Goal: Information Seeking & Learning: Learn about a topic

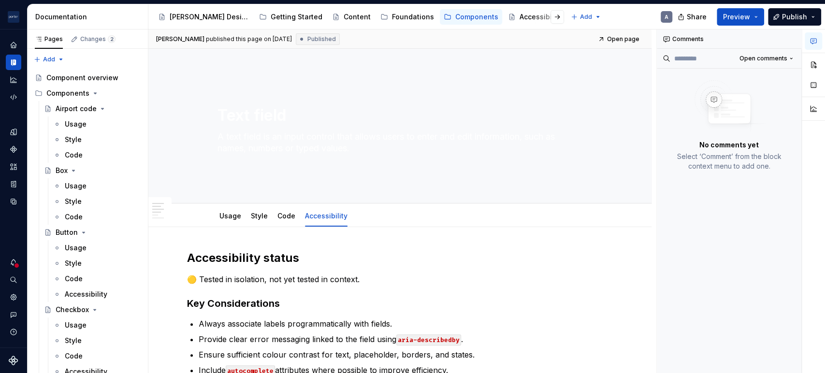
scroll to position [178, 0]
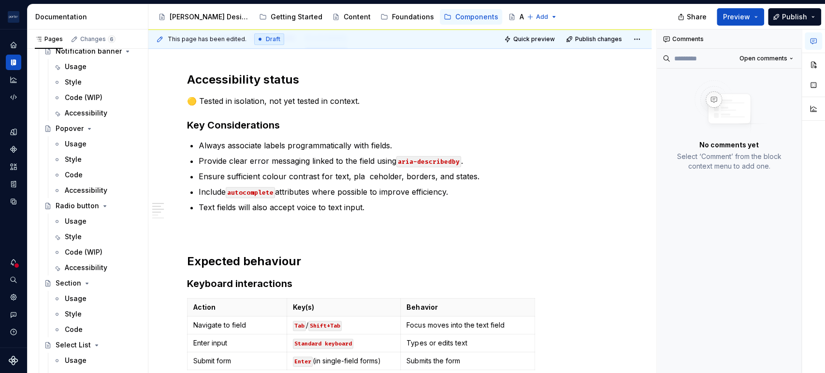
type textarea "*"
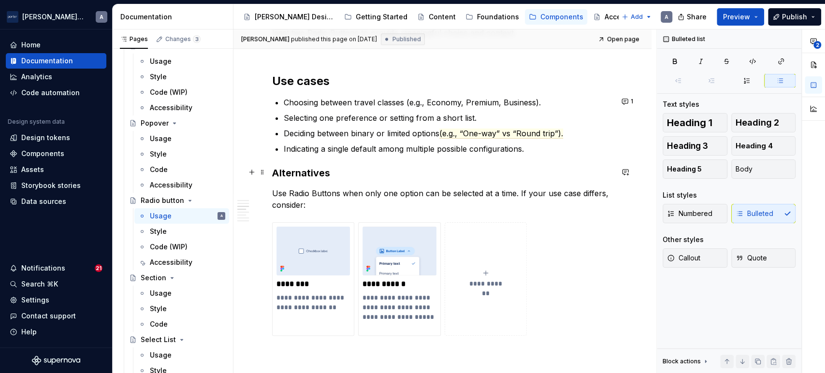
scroll to position [537, 0]
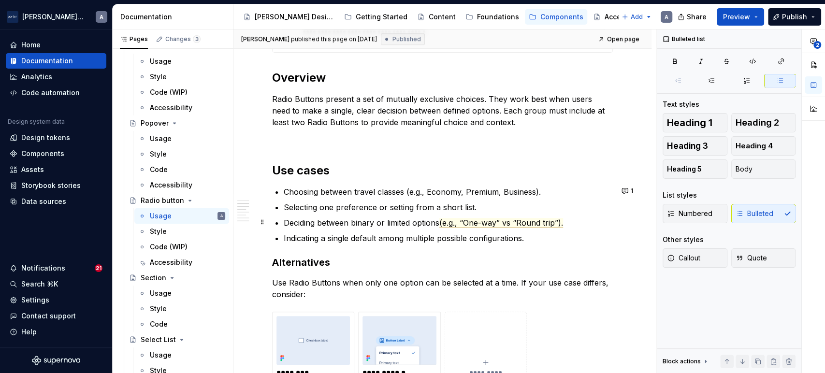
click at [520, 220] on span "(e.g., “One-way” vs “Round trip”)." at bounding box center [501, 223] width 124 height 10
drag, startPoint x: 492, startPoint y: 188, endPoint x: 491, endPoint y: 195, distance: 6.8
click at [492, 188] on p "Choosing between travel classes (e.g., Economy, Premium, Business)." at bounding box center [448, 192] width 329 height 12
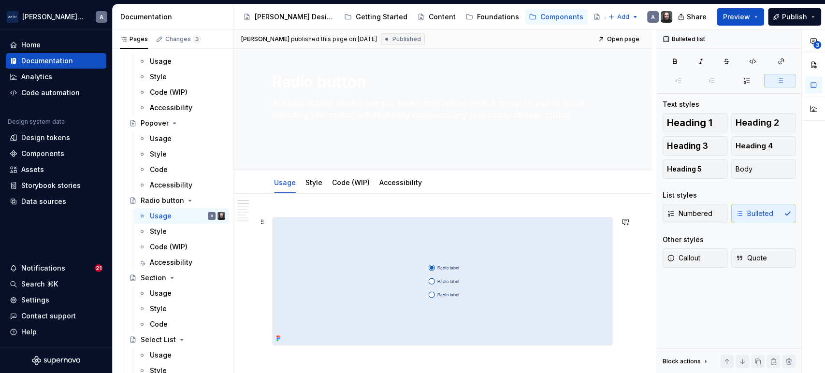
scroll to position [0, 0]
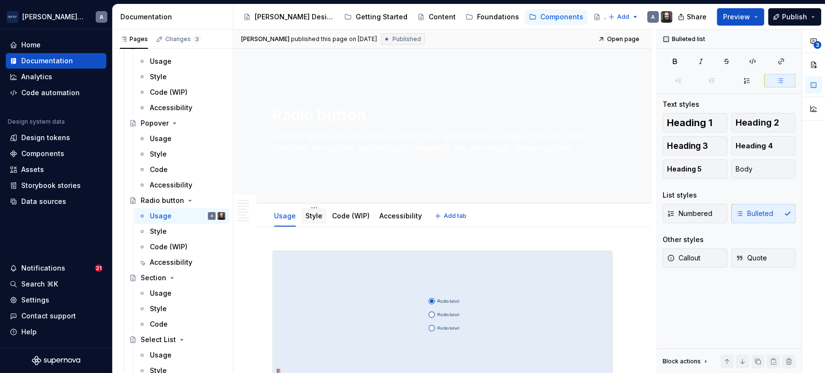
click at [307, 222] on div "Style" at bounding box center [313, 215] width 25 height 15
click at [309, 217] on link "Style" at bounding box center [313, 216] width 17 height 8
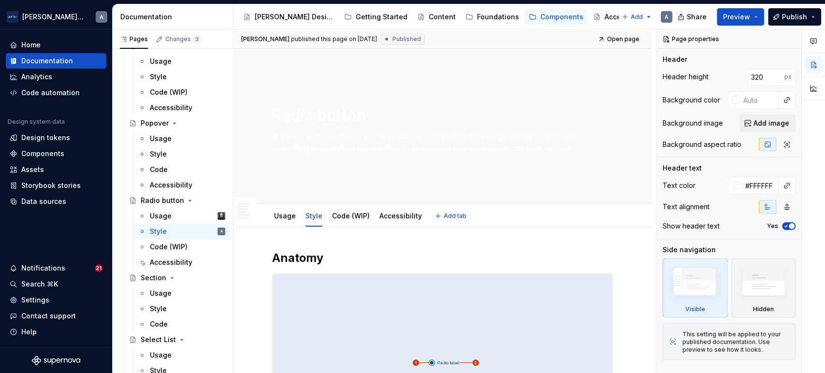
type textarea "*"
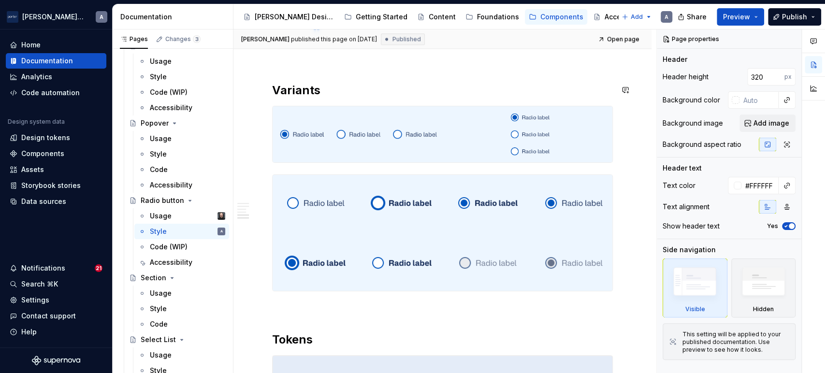
scroll to position [1089, 0]
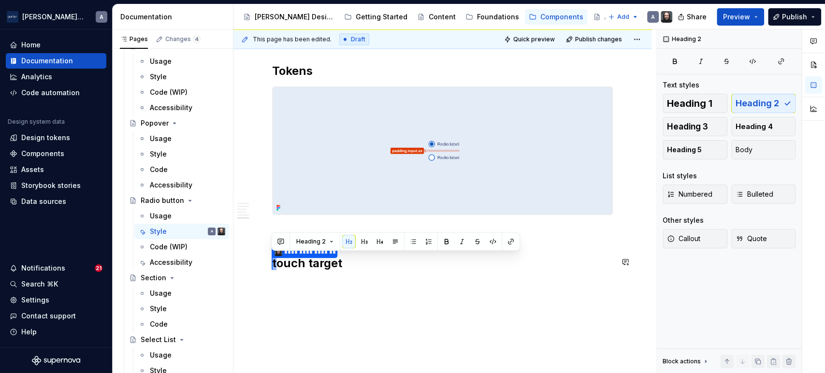
drag, startPoint x: 359, startPoint y: 260, endPoint x: 258, endPoint y: 279, distance: 103.8
click at [275, 243] on button "button" at bounding box center [281, 242] width 14 height 14
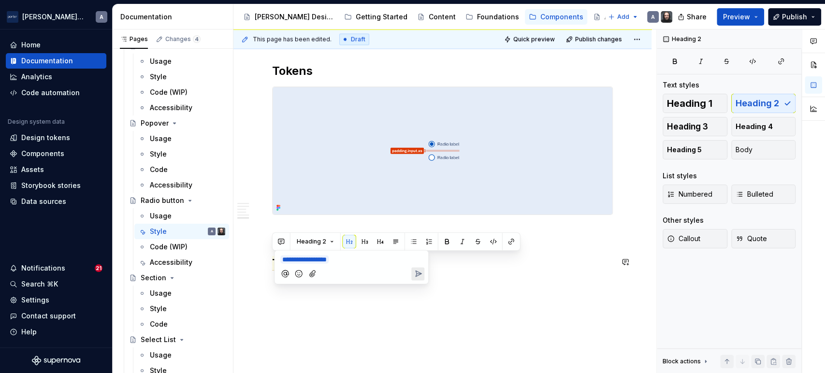
click at [408, 273] on div at bounding box center [351, 274] width 146 height 20
click at [411, 270] on button "Send" at bounding box center [417, 273] width 13 height 13
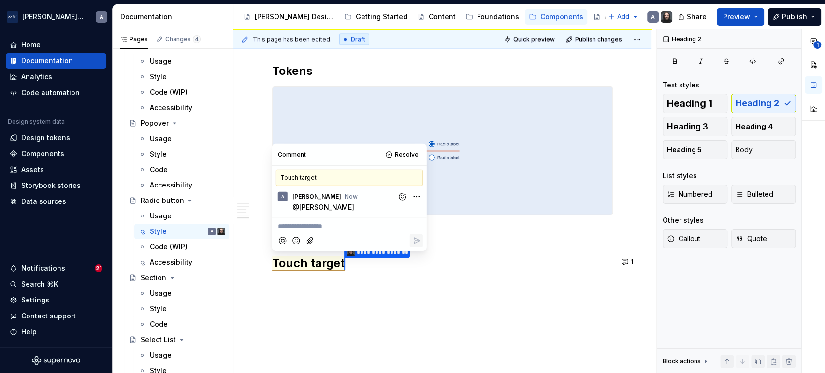
click at [515, 306] on div "**********" at bounding box center [444, 201] width 423 height 344
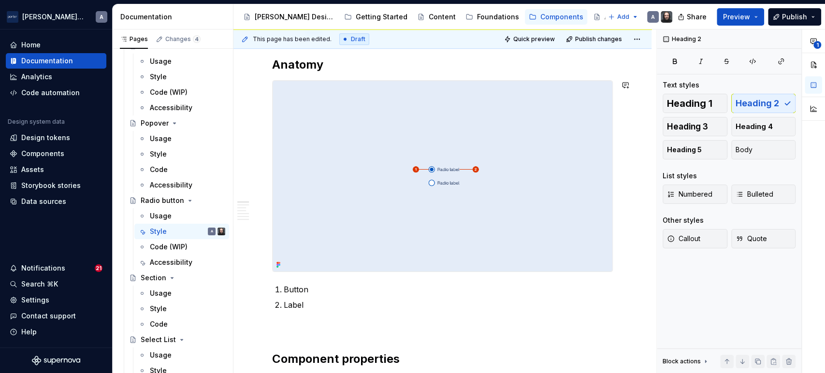
scroll to position [0, 0]
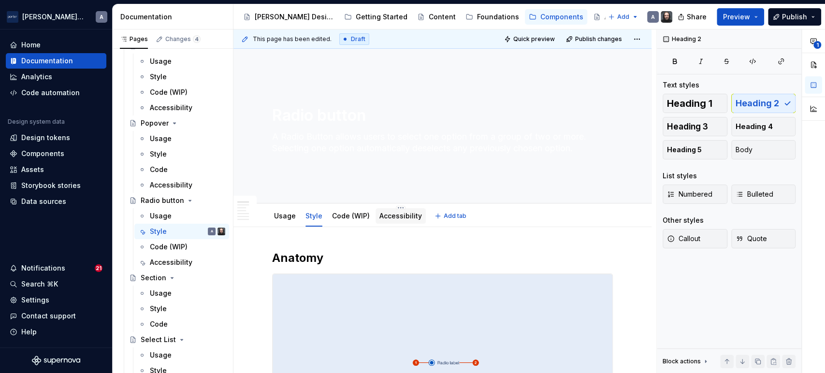
click at [389, 220] on div "Accessibility" at bounding box center [400, 216] width 43 height 10
click at [390, 220] on div "Accessibility" at bounding box center [400, 216] width 43 height 10
click at [390, 222] on div "Accessibility" at bounding box center [400, 215] width 50 height 15
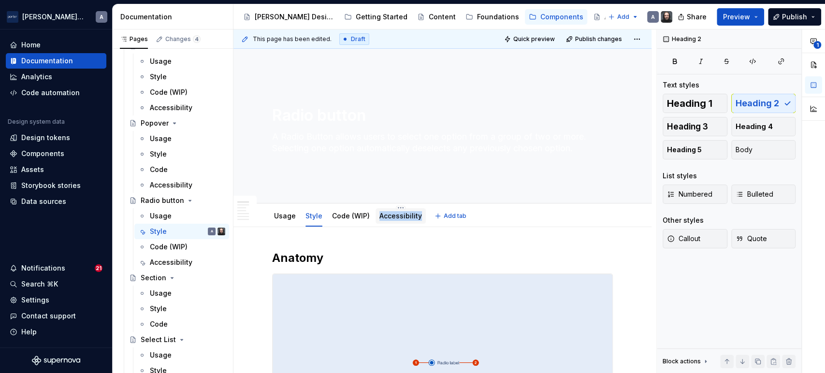
click at [392, 217] on link "Accessibility" at bounding box center [400, 216] width 43 height 8
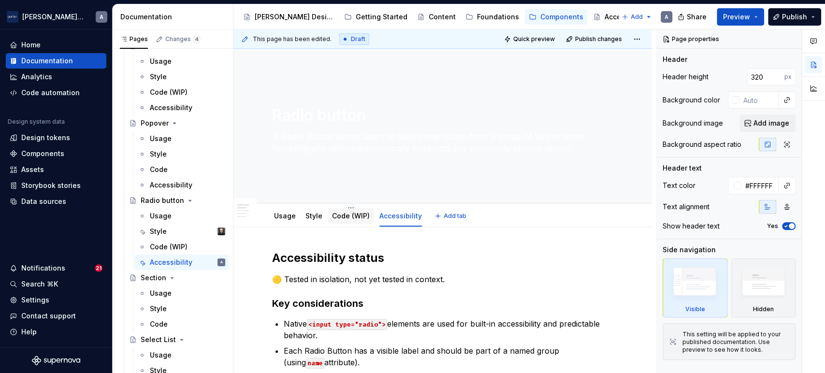
click at [363, 219] on link "Code (WIP)" at bounding box center [351, 216] width 38 height 8
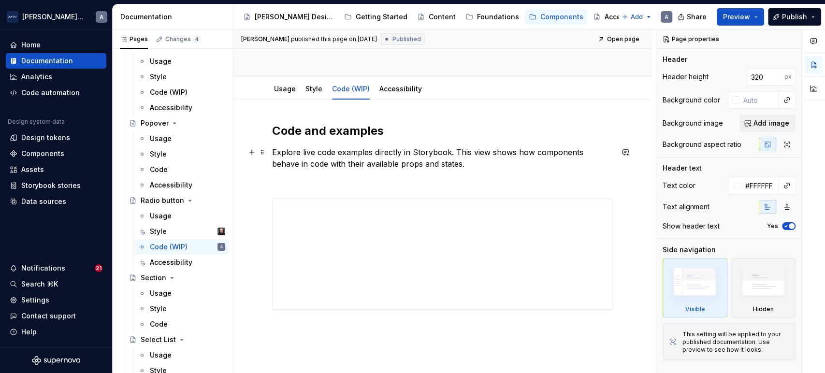
scroll to position [87, 0]
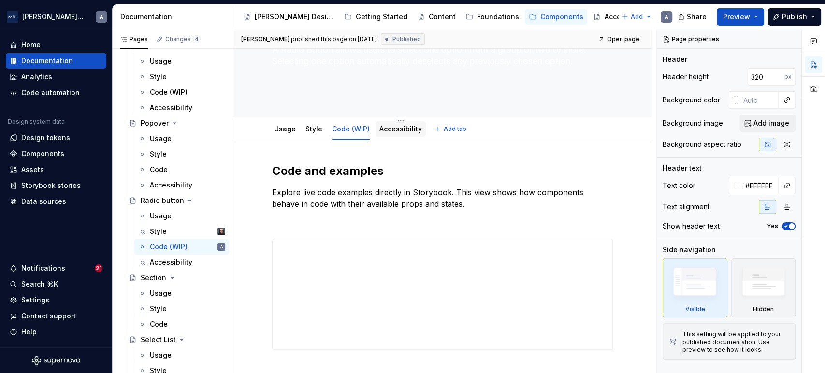
click at [397, 130] on link "Accessibility" at bounding box center [400, 129] width 43 height 8
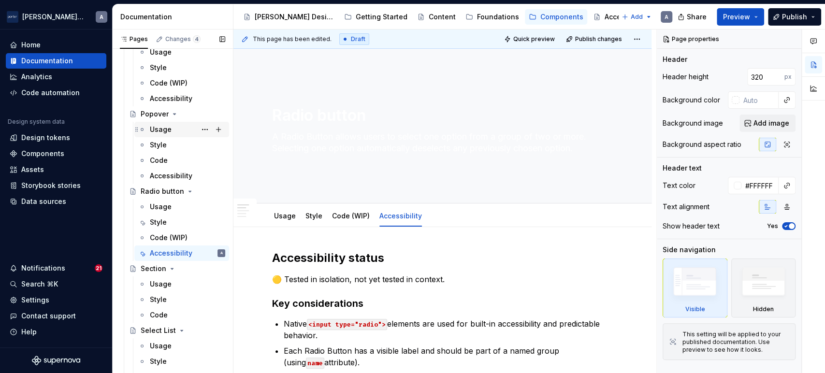
scroll to position [737, 0]
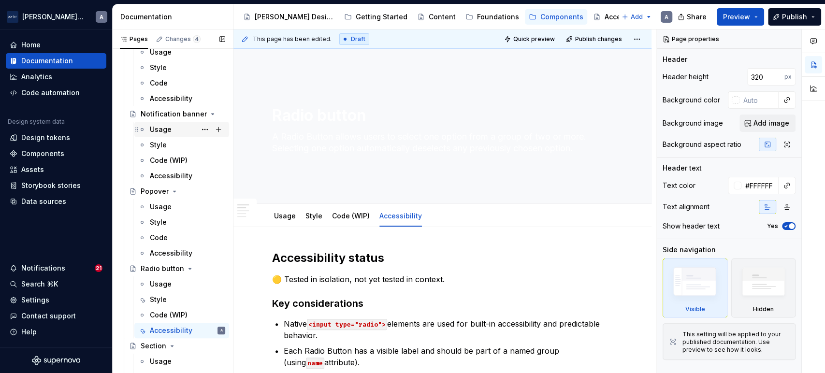
click at [151, 130] on div "Usage" at bounding box center [161, 130] width 22 height 10
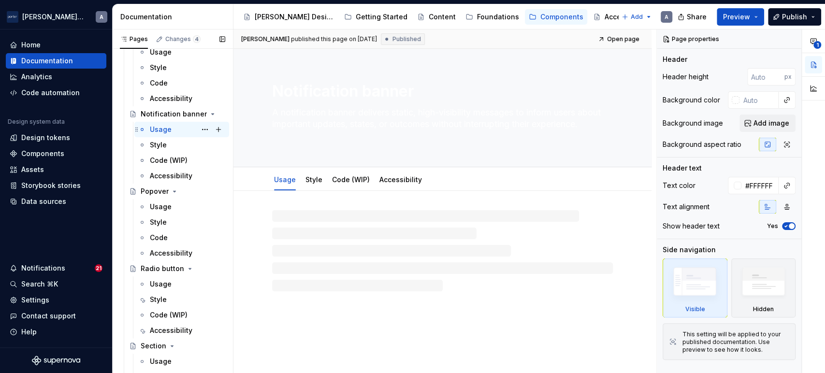
click at [158, 130] on div "Usage" at bounding box center [161, 130] width 22 height 10
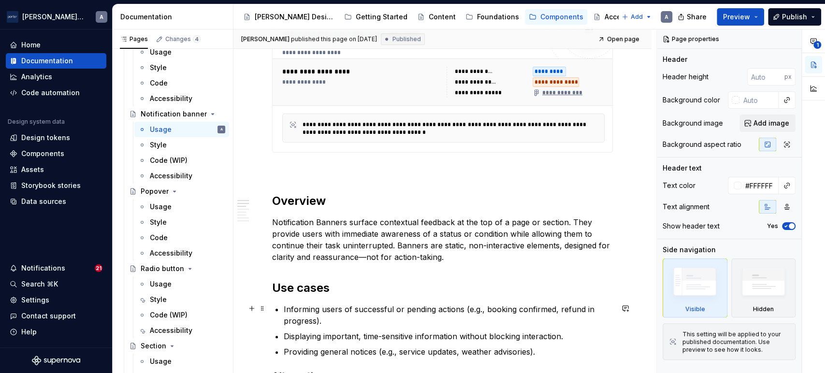
scroll to position [447, 0]
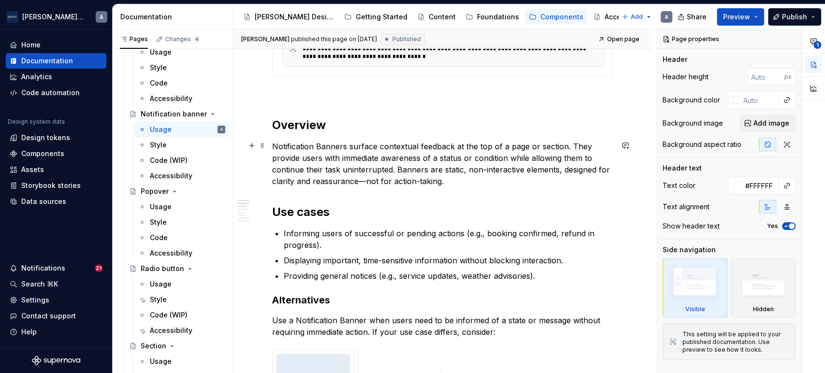
type textarea "*"
click at [363, 177] on p "Notification Banners surface contextual feedback at the top of a page or sectio…" at bounding box center [442, 164] width 341 height 46
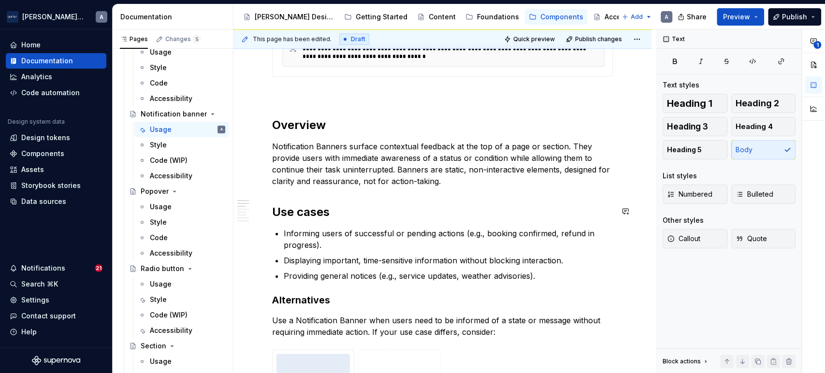
type textarea "*"
click at [367, 246] on ul "Informing users of successful or pending actions (e.g., booking confirmed, refu…" at bounding box center [448, 255] width 329 height 54
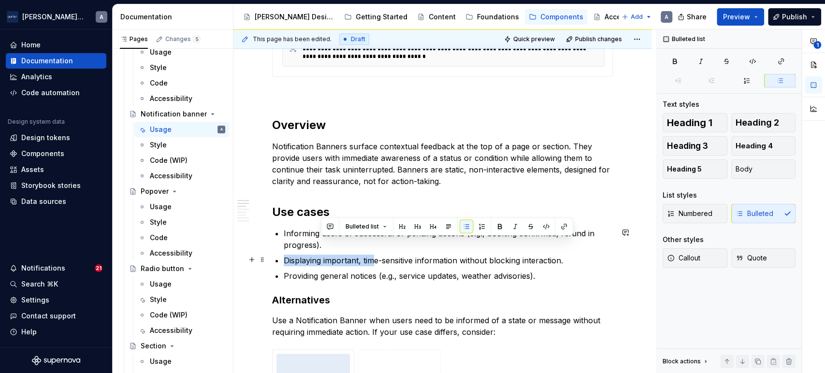
click at [375, 262] on p "Displaying important, time-sensitive information without blocking interaction." at bounding box center [448, 261] width 329 height 12
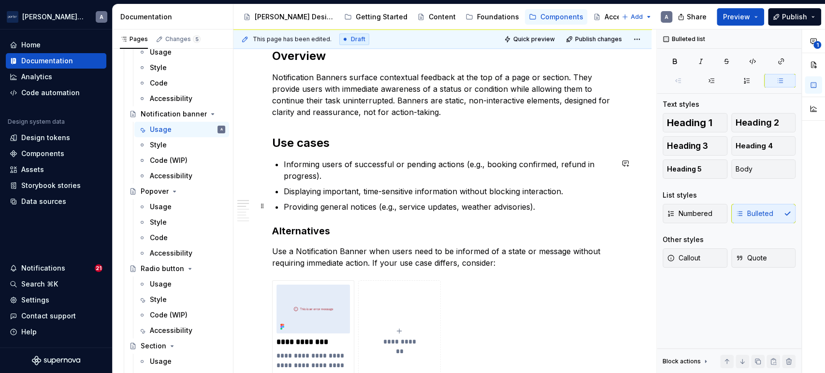
scroll to position [537, 0]
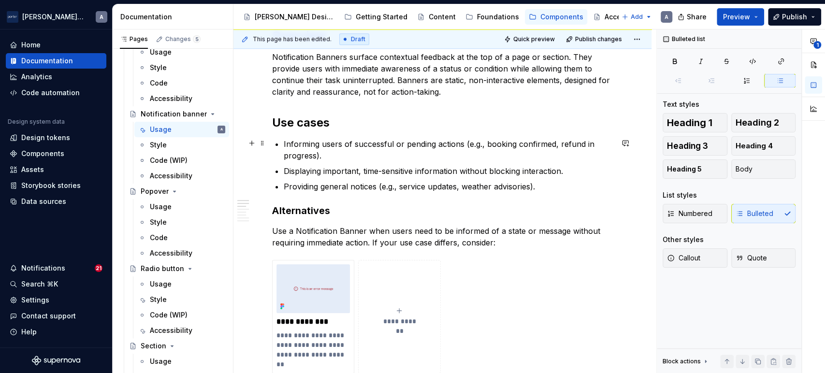
click at [331, 154] on p "Informing users of successful or pending actions (e.g., booking confirmed, refu…" at bounding box center [448, 149] width 329 height 23
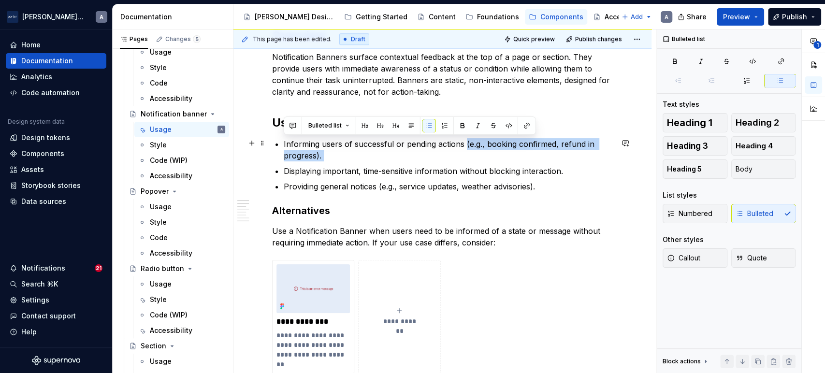
drag, startPoint x: 331, startPoint y: 154, endPoint x: 463, endPoint y: 146, distance: 132.1
click at [463, 146] on p "Informing users of successful or pending actions (e.g., booking confirmed, refu…" at bounding box center [448, 149] width 329 height 23
click at [623, 146] on button "button" at bounding box center [625, 143] width 14 height 14
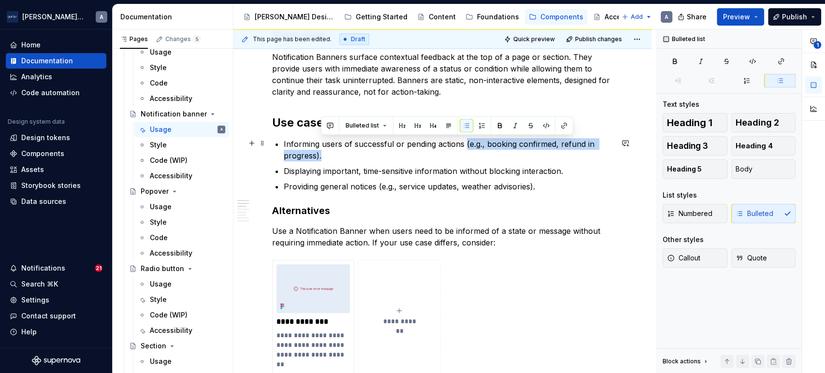
drag, startPoint x: 464, startPoint y: 143, endPoint x: 492, endPoint y: 153, distance: 29.6
click at [492, 153] on p "Informing users of successful or pending actions (e.g., booking confirmed, refu…" at bounding box center [448, 149] width 329 height 23
click at [329, 127] on button "button" at bounding box center [330, 126] width 14 height 14
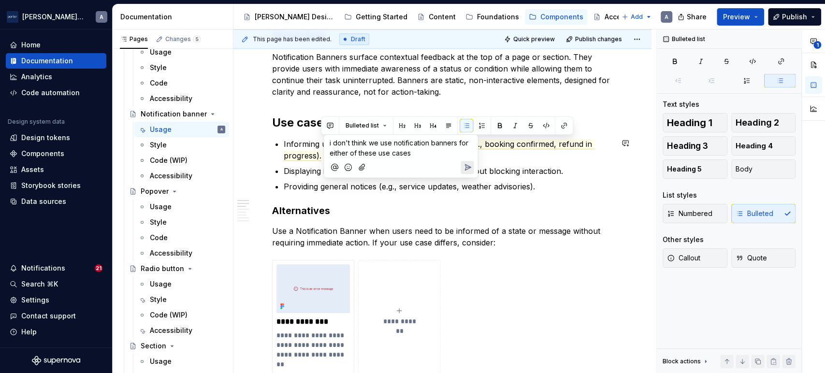
click at [346, 169] on icon "Add emoji" at bounding box center [349, 167] width 10 height 10
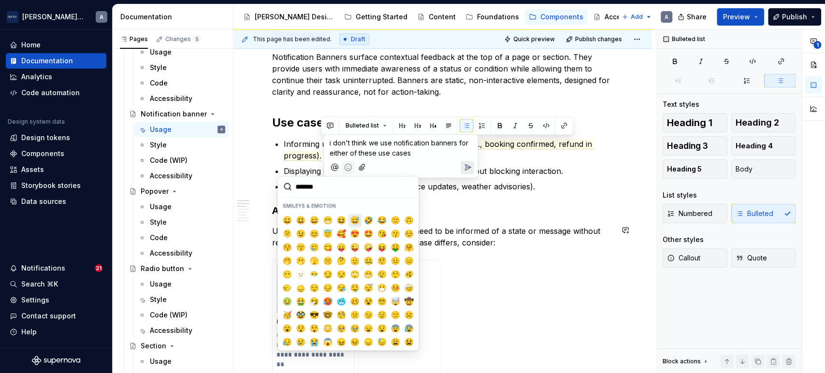
click at [355, 221] on span "😅" at bounding box center [355, 220] width 8 height 10
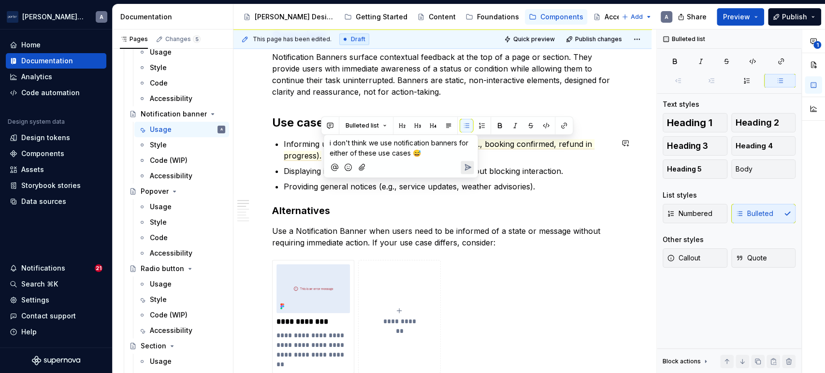
click at [407, 153] on span "i don't think we use notification banners for either of these use cases 😅" at bounding box center [400, 148] width 140 height 18
click at [410, 149] on span "i don't think we use notification banners for either of these use cases 😅" at bounding box center [400, 148] width 140 height 18
click at [472, 179] on icon "Send" at bounding box center [467, 179] width 10 height 10
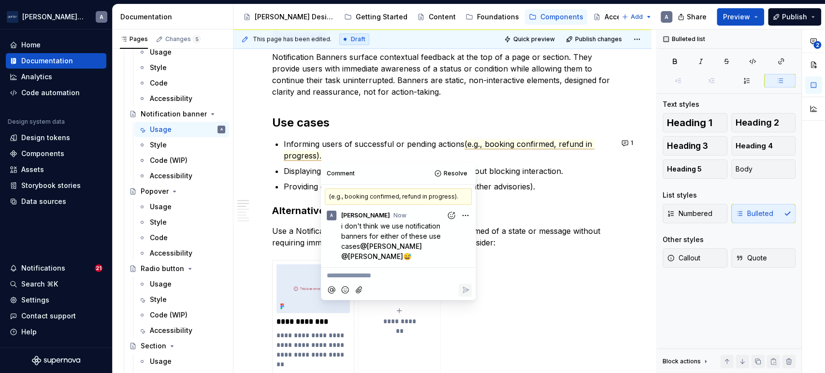
click at [302, 170] on p "Displaying important, time-sensitive information without blocking interaction." at bounding box center [448, 171] width 329 height 12
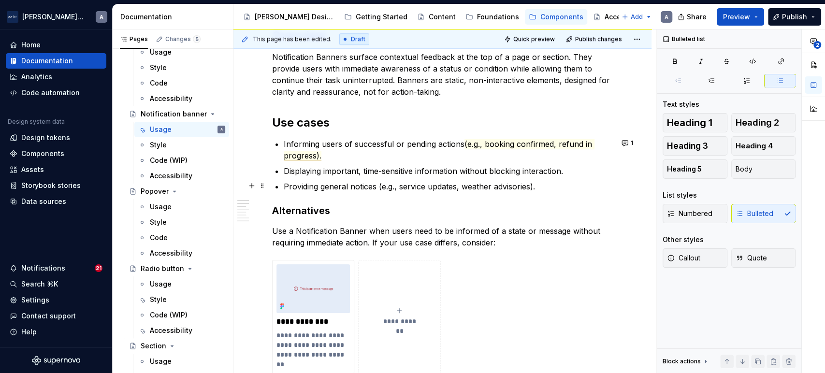
click at [358, 187] on p "Providing general notices (e.g., service updates, weather advisories)." at bounding box center [448, 187] width 329 height 12
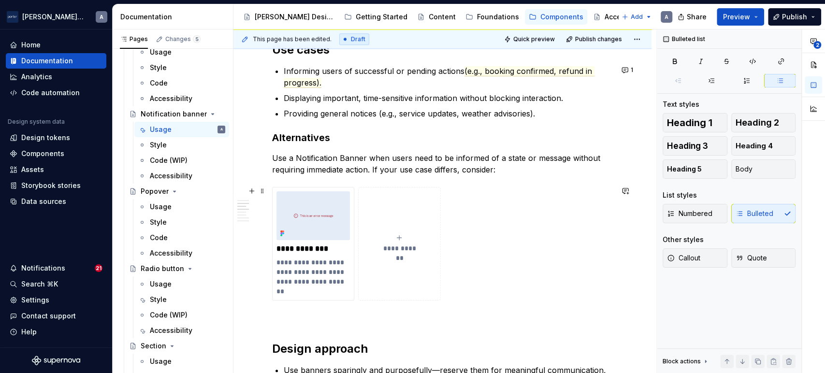
scroll to position [626, 0]
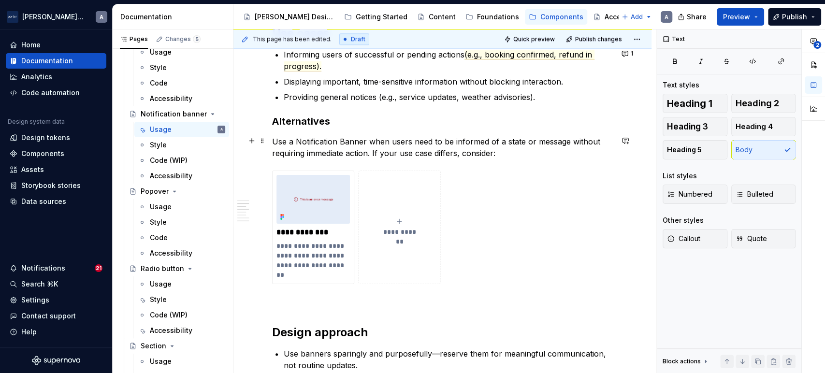
click at [355, 144] on p "Use a Notification Banner when users need to be informed of a state or message …" at bounding box center [442, 147] width 341 height 23
click at [498, 158] on div "**********" at bounding box center [442, 322] width 341 height 1469
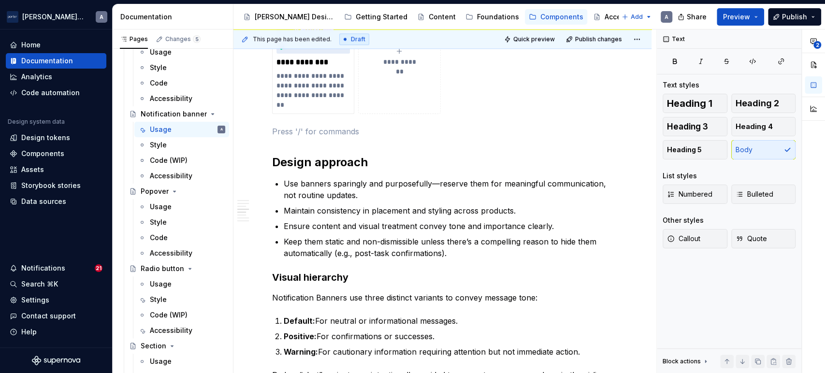
scroll to position [805, 0]
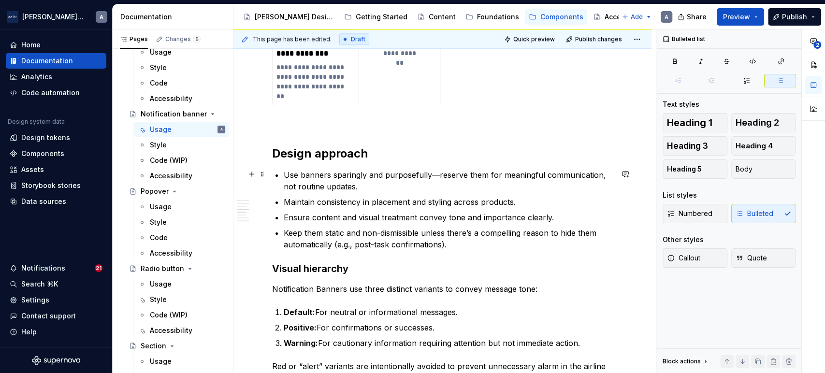
click at [416, 170] on p "Use banners sparingly and purposefully—reserve them for meaningful communicatio…" at bounding box center [448, 180] width 329 height 23
click at [448, 187] on p "Use banners sparingly and purposefully—reserve them for meaningful communicatio…" at bounding box center [448, 180] width 329 height 23
click at [442, 204] on p "Maintain consistency in placement and styling across products." at bounding box center [448, 202] width 329 height 12
click at [454, 239] on p "Keep them static and non-dismissible unless there’s a compelling reason to hide…" at bounding box center [448, 238] width 329 height 23
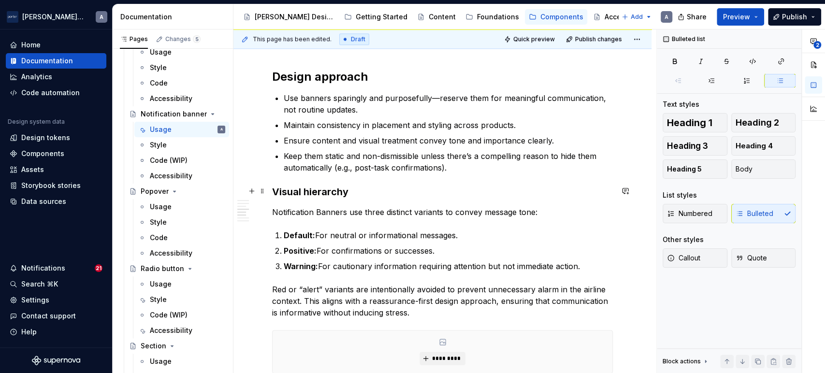
scroll to position [894, 0]
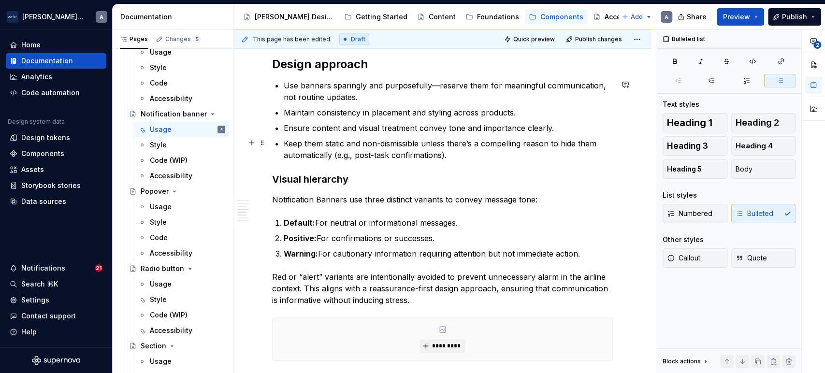
click at [356, 149] on p "Keep them static and non-dismissible unless there’s a compelling reason to hide…" at bounding box center [448, 149] width 329 height 23
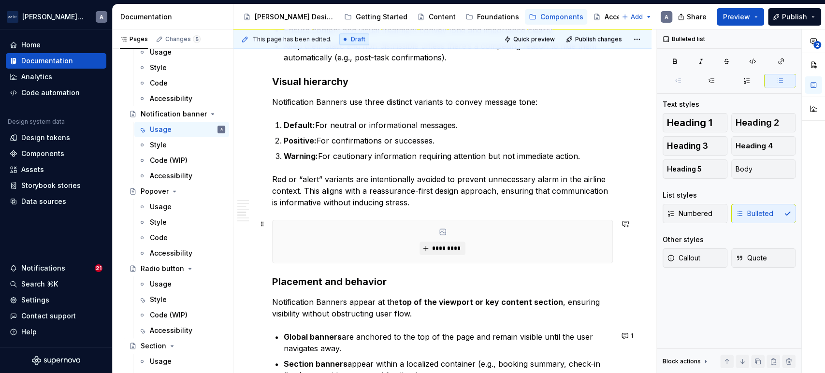
scroll to position [984, 0]
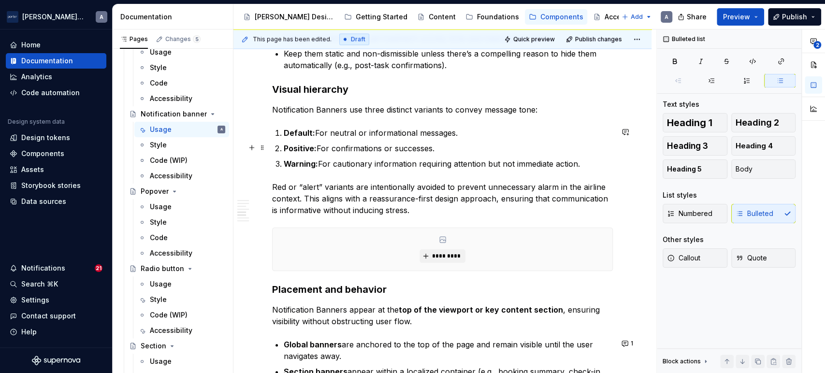
click at [309, 143] on strong "Positive:" at bounding box center [300, 148] width 33 height 10
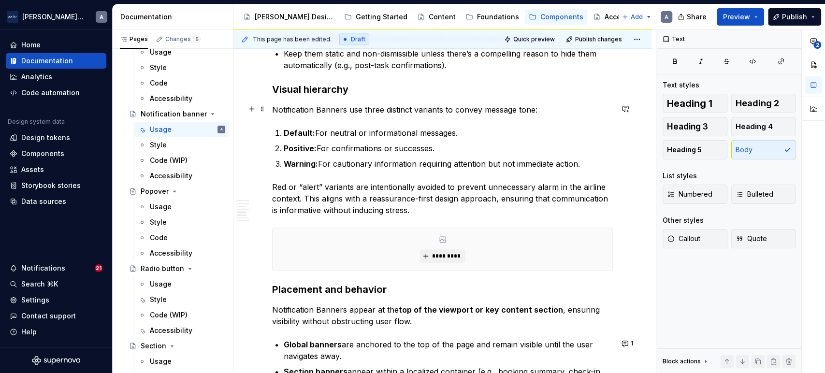
click at [385, 110] on p "Notification Banners use three distinct variants to convey message tone:" at bounding box center [442, 110] width 341 height 12
click at [466, 160] on p "Warning: For cautionary information requiring attention but not immediate actio…" at bounding box center [448, 164] width 329 height 12
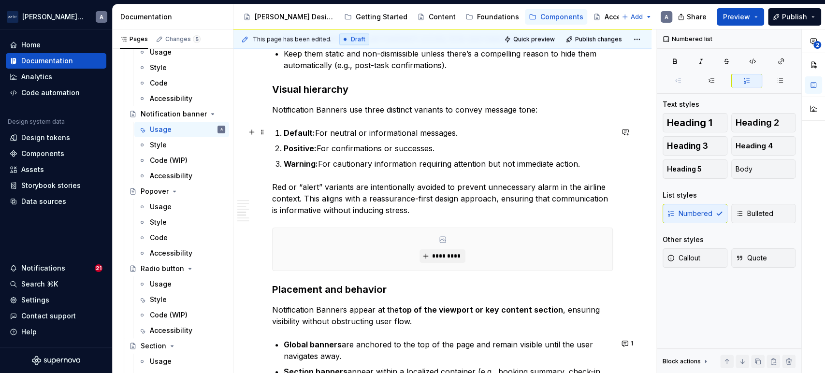
click at [366, 132] on p "Default: For neutral or informational messages." at bounding box center [448, 133] width 329 height 12
click at [373, 147] on p "Positive: For confirmations or successes." at bounding box center [448, 149] width 329 height 12
click at [380, 165] on p "Warning: For cautionary information requiring attention but not immediate actio…" at bounding box center [448, 164] width 329 height 12
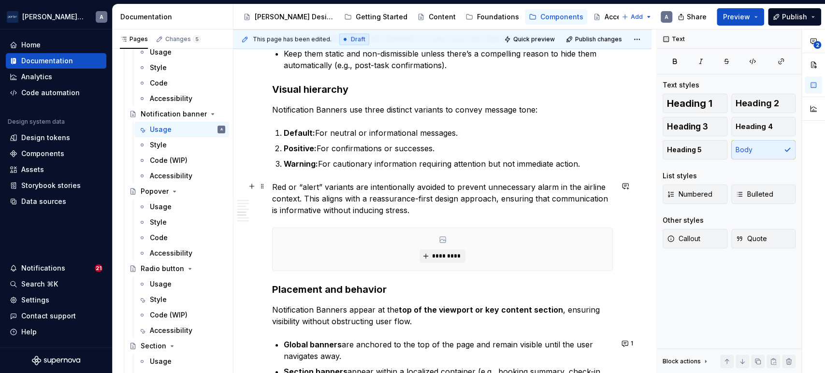
click at [406, 191] on p "Red or “alert” variants are intentionally avoided to prevent unnecessary alarm …" at bounding box center [442, 198] width 341 height 35
click at [406, 209] on p "Red or “alert” variants are intentionally avoided to prevent unnecessary alarm …" at bounding box center [442, 198] width 341 height 35
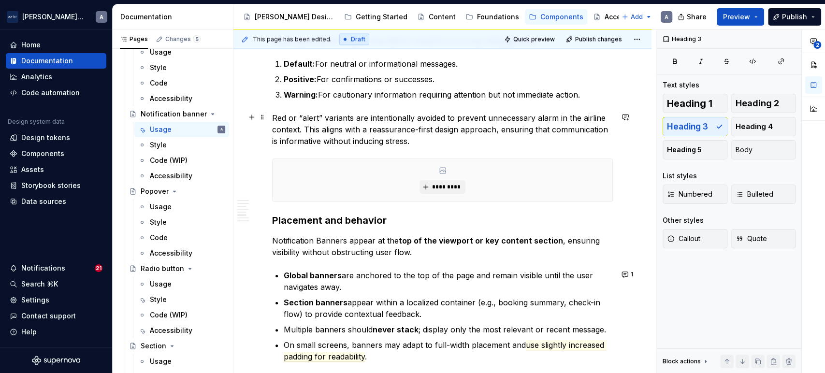
scroll to position [1074, 0]
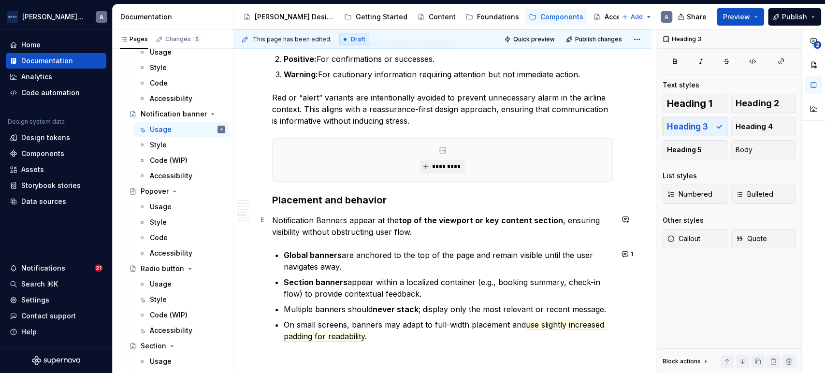
click at [405, 220] on strong "top of the viewport or key content section" at bounding box center [481, 220] width 164 height 10
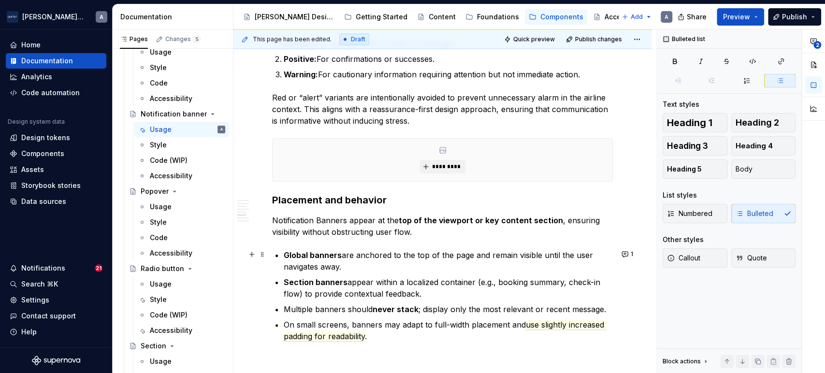
click at [432, 260] on p "Global banners are anchored to the top of the page and remain visible until the…" at bounding box center [448, 260] width 329 height 23
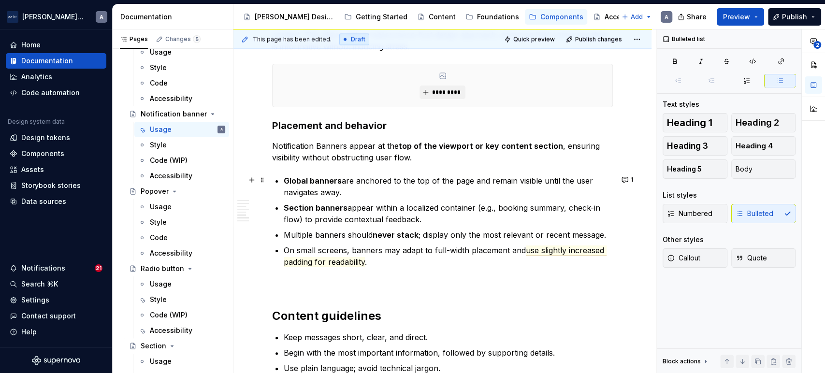
scroll to position [1163, 0]
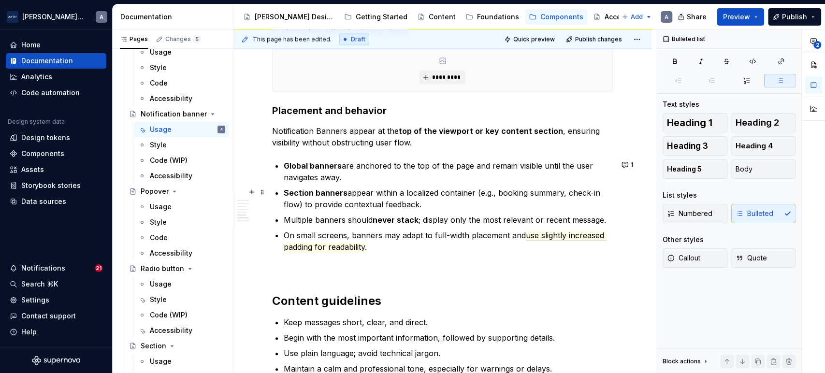
click at [406, 204] on p "Section banners appear within a localized container (e.g., booking summary, che…" at bounding box center [448, 198] width 329 height 23
click at [433, 204] on p "Section banners appear within a localized container (e.g., booking summary, che…" at bounding box center [448, 198] width 329 height 23
click at [447, 221] on p "Multiple banners should never stack ; display only the most relevant or recent …" at bounding box center [448, 220] width 329 height 12
click at [451, 235] on p "On small screens, banners may adapt to full-width placement and use slightly in…" at bounding box center [448, 240] width 329 height 23
click at [462, 225] on ul "Global banners are anchored to the top of the page and remain visible until the…" at bounding box center [448, 206] width 329 height 93
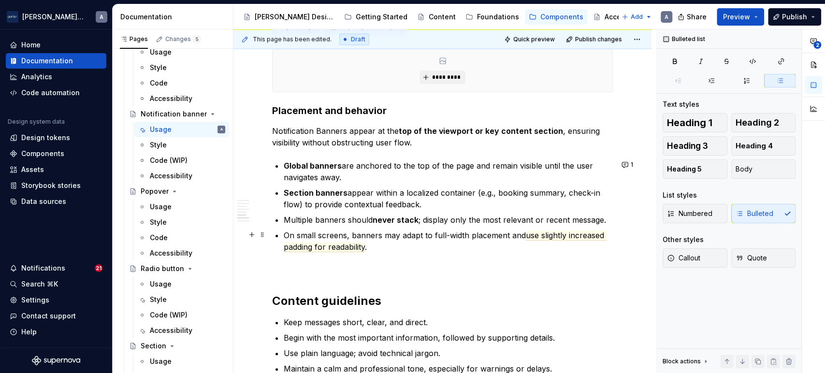
click at [451, 244] on p "On small screens, banners may adapt to full-width placement and use slightly in…" at bounding box center [448, 240] width 329 height 23
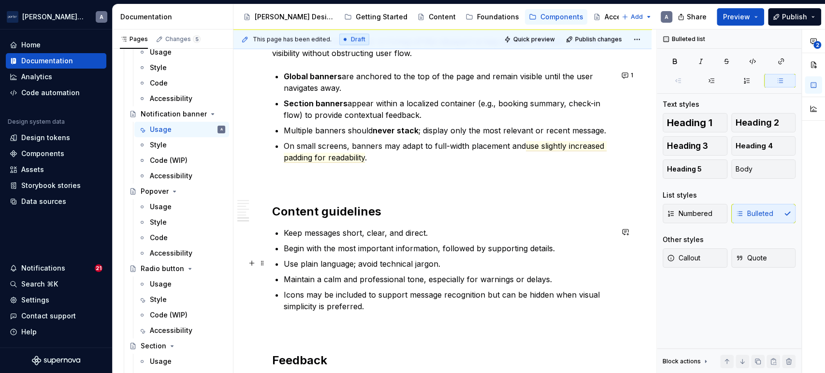
click at [416, 266] on p "Use plain language; avoid technical jargon." at bounding box center [448, 264] width 329 height 12
click at [549, 140] on p "On small screens, banners may adapt to full-width placement and use slightly in…" at bounding box center [448, 151] width 329 height 23
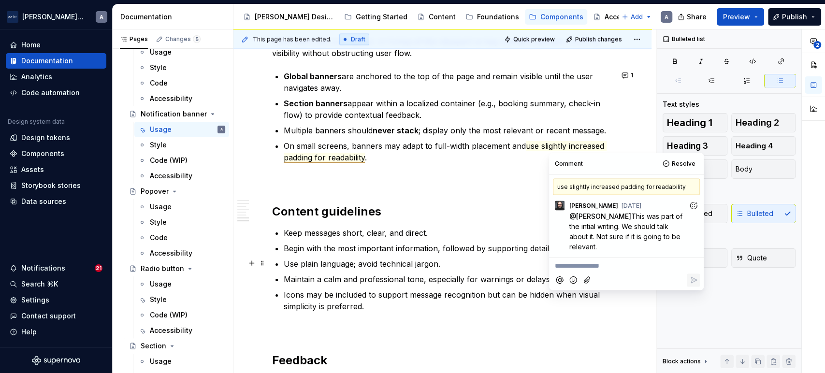
click at [438, 258] on p "Use plain language; avoid technical jargon." at bounding box center [448, 264] width 329 height 12
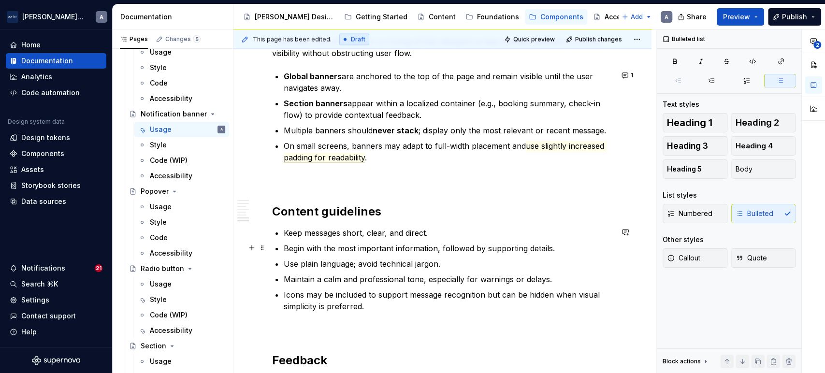
scroll to position [1342, 0]
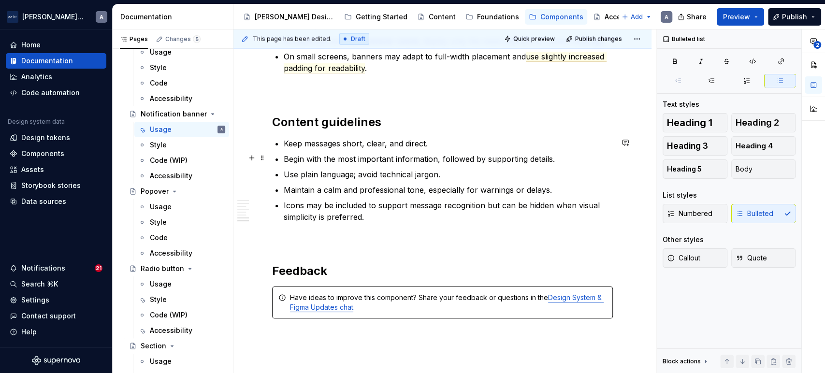
click at [383, 159] on p "Begin with the most important information, followed by supporting details." at bounding box center [448, 159] width 329 height 12
click at [448, 204] on p "Icons may be included to support message recognition but can be hidden when vis…" at bounding box center [448, 211] width 329 height 23
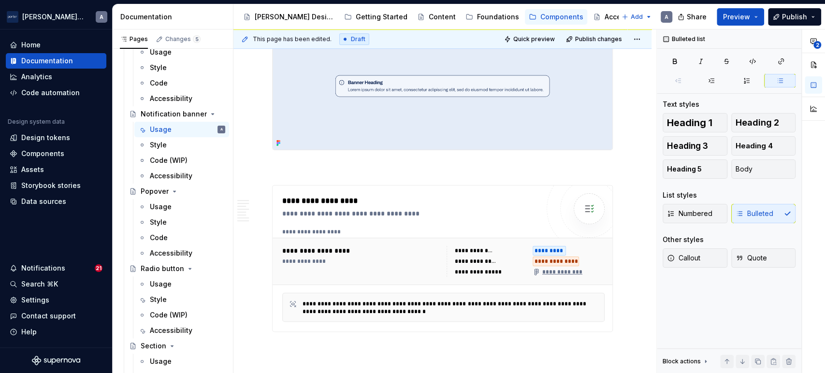
scroll to position [89, 0]
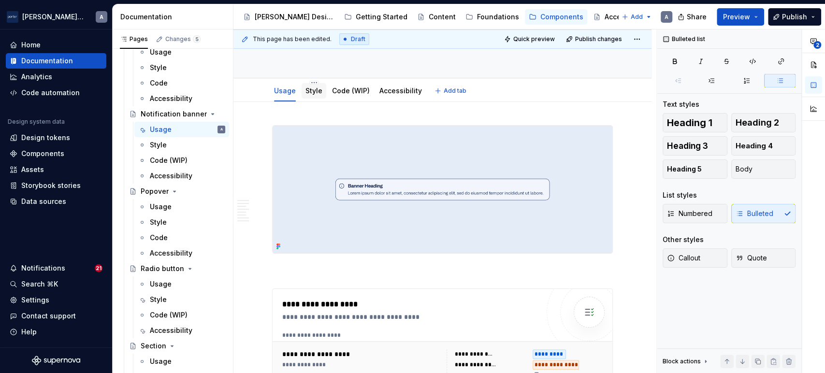
click at [318, 89] on link "Style" at bounding box center [313, 90] width 17 height 8
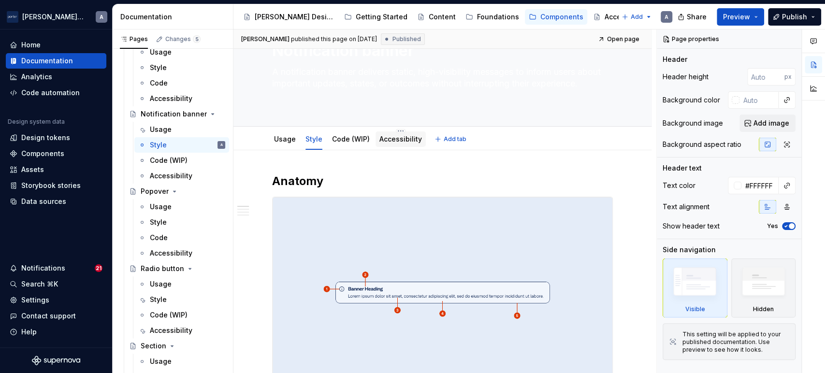
scroll to position [39, 0]
click at [387, 140] on link "Accessibility" at bounding box center [400, 141] width 43 height 8
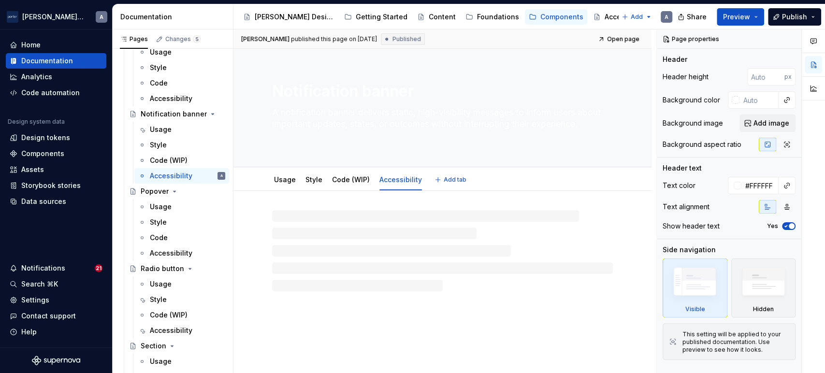
type textarea "*"
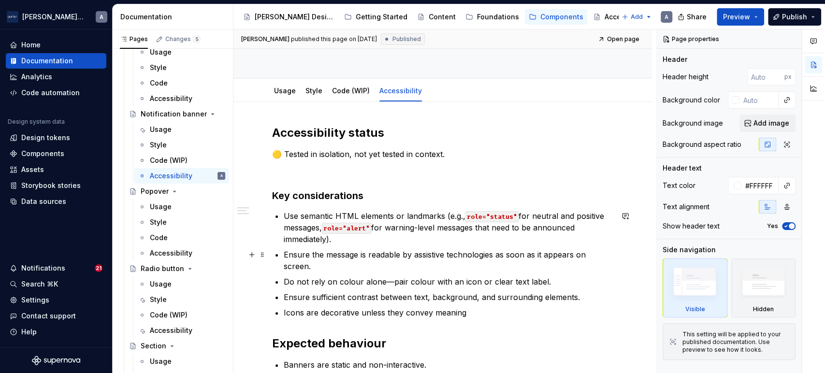
scroll to position [179, 0]
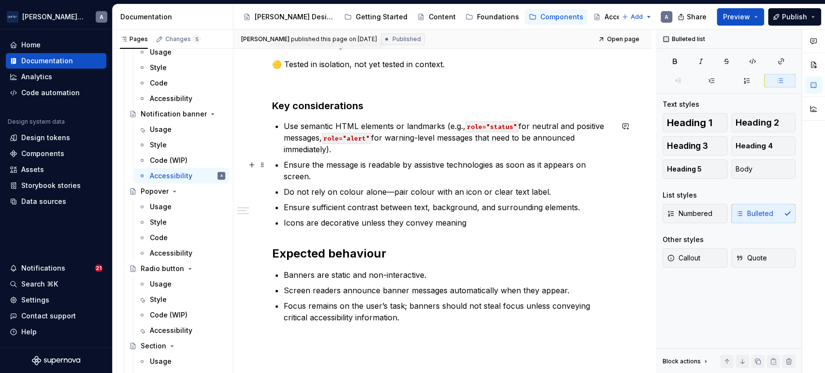
click at [381, 157] on ul "Use semantic HTML elements or landmarks (e.g., role="status" for neutral and po…" at bounding box center [448, 174] width 329 height 108
click at [383, 172] on p "Ensure the message is readable by assistive technologies as soon as it appears …" at bounding box center [448, 170] width 329 height 23
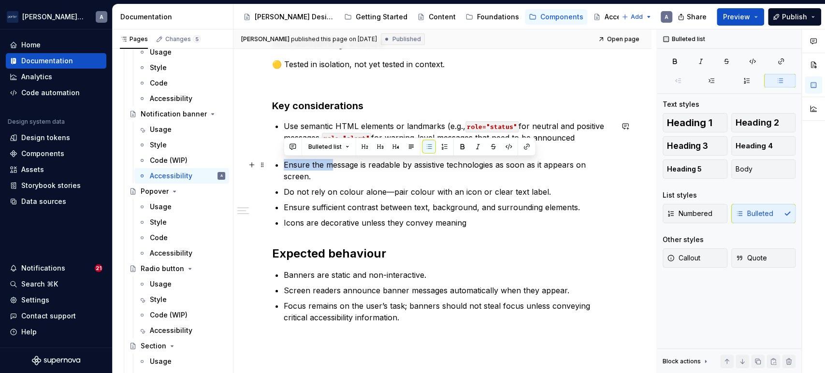
drag, startPoint x: 331, startPoint y: 166, endPoint x: 283, endPoint y: 170, distance: 48.5
click at [284, 170] on p "Ensure the message is readable by assistive technologies as soon as it appears …" at bounding box center [448, 170] width 329 height 23
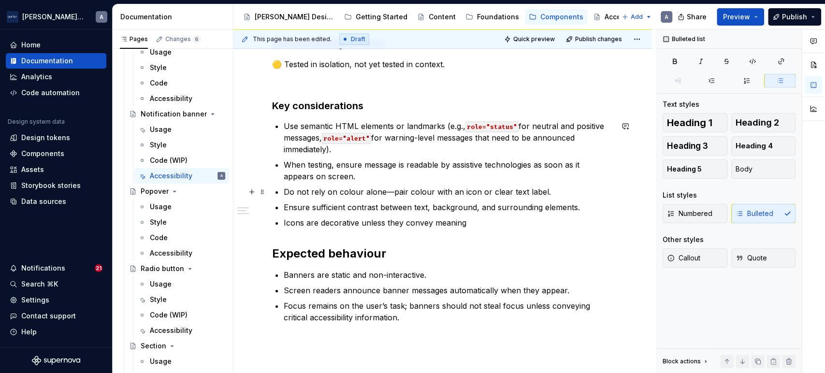
click at [388, 192] on p "Do not rely on colour alone—pair colour with an icon or clear text label." at bounding box center [448, 192] width 329 height 12
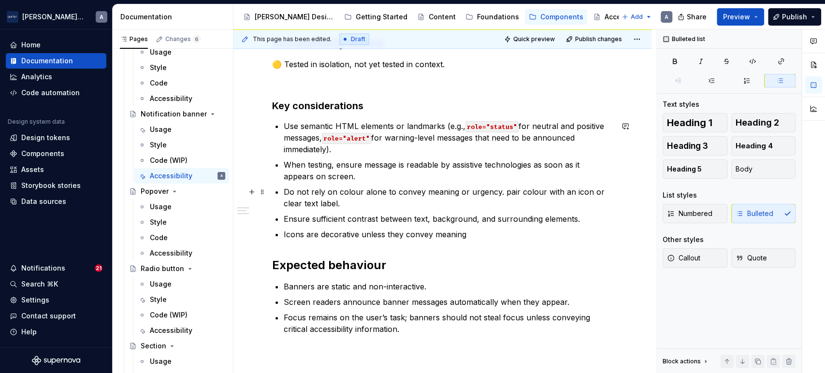
click at [445, 201] on p "Do not rely on colour alone to convey meaning or urgency. pair colour with an i…" at bounding box center [448, 197] width 329 height 23
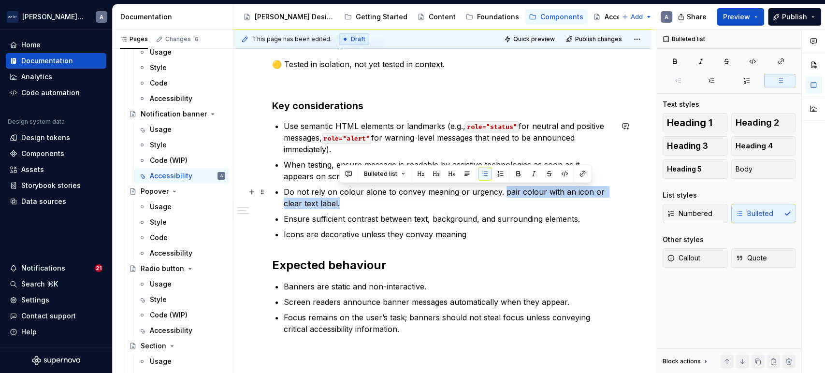
drag, startPoint x: 459, startPoint y: 206, endPoint x: 499, endPoint y: 193, distance: 41.7
click at [499, 193] on p "Do not rely on colour alone to convey meaning or urgency. pair colour with an i…" at bounding box center [448, 197] width 329 height 23
click at [518, 197] on p "Do not rely on colour alone to convey meaning or urgency. pair colour with an i…" at bounding box center [448, 197] width 329 height 23
drag, startPoint x: 498, startPoint y: 191, endPoint x: 513, endPoint y: 204, distance: 20.2
click at [513, 204] on p "Do not rely on colour alone to convey meaning or urgency. pair colour with an i…" at bounding box center [448, 197] width 329 height 23
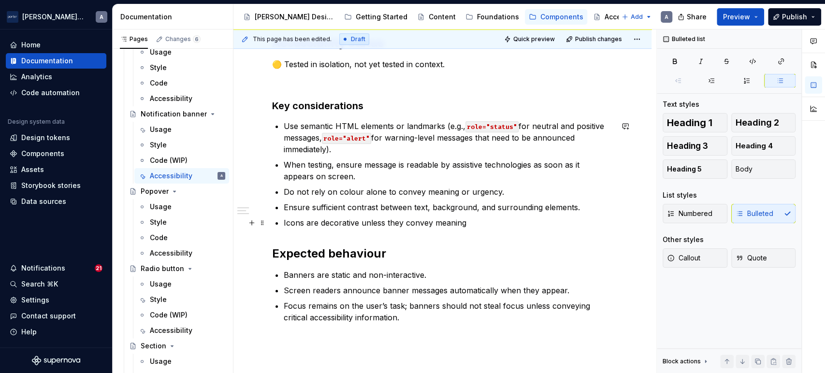
click at [493, 219] on p "Icons are decorative unless they convey meaning" at bounding box center [448, 223] width 329 height 12
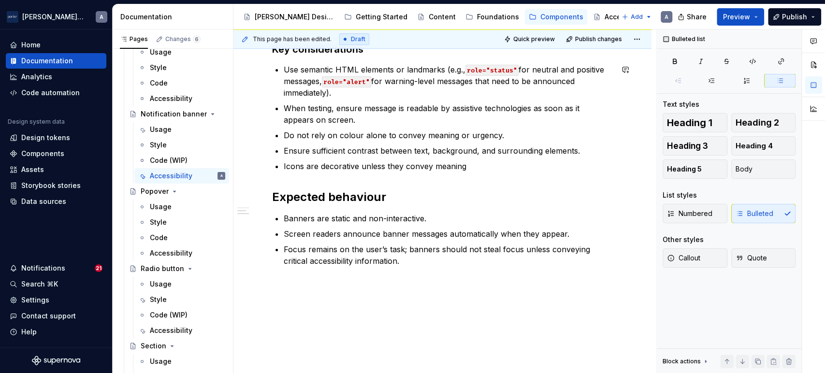
scroll to position [251, 0]
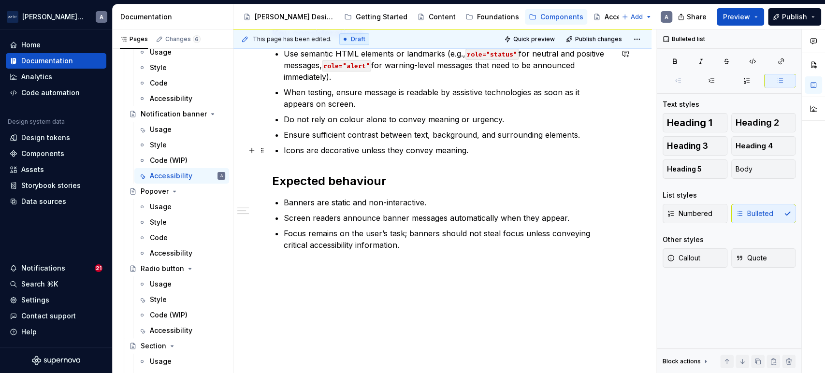
click at [318, 144] on p "Icons are decorative unless they convey meaning." at bounding box center [448, 150] width 329 height 12
click at [360, 145] on p "Icons are decorative unless they convey meaning." at bounding box center [448, 150] width 329 height 12
click at [416, 198] on p "Banners are static and non-interactive." at bounding box center [448, 203] width 329 height 12
click at [479, 244] on p "Focus remains on the user’s task; banners should not steal focus unless conveyi…" at bounding box center [448, 239] width 329 height 23
click at [480, 215] on p "Screen readers announce banner messages automatically when they appear." at bounding box center [448, 218] width 329 height 12
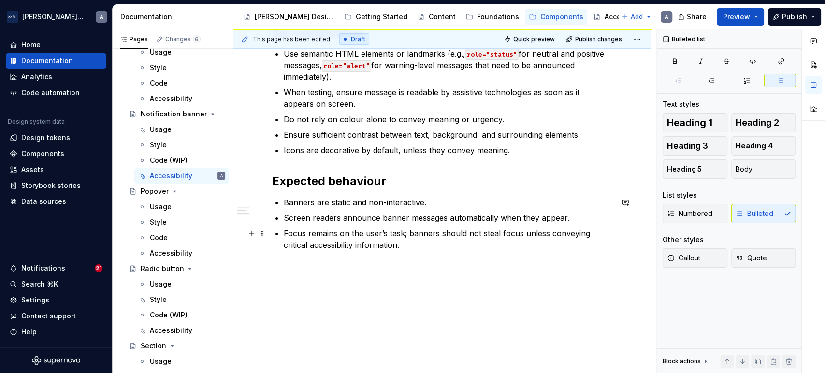
click at [447, 250] on p "Focus remains on the user’s task; banners should not steal focus unless conveyi…" at bounding box center [448, 239] width 329 height 23
click at [158, 249] on div "Accessibility" at bounding box center [171, 253] width 43 height 10
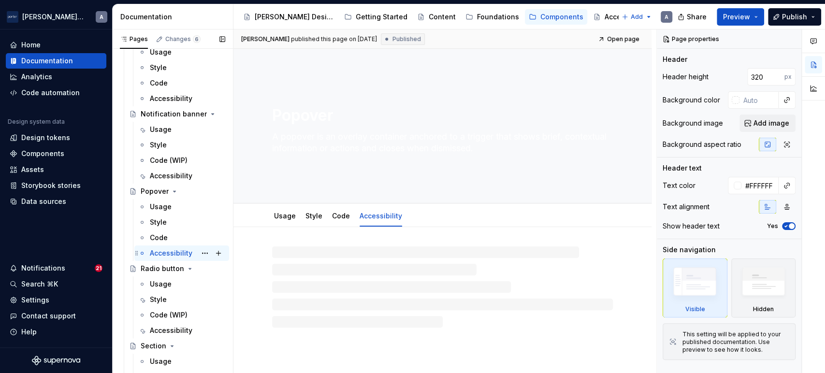
click at [158, 249] on div "Accessibility" at bounding box center [171, 253] width 43 height 10
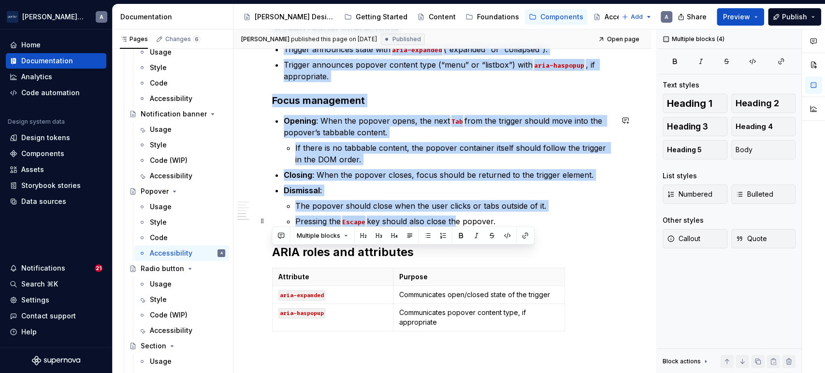
scroll to position [537, 0]
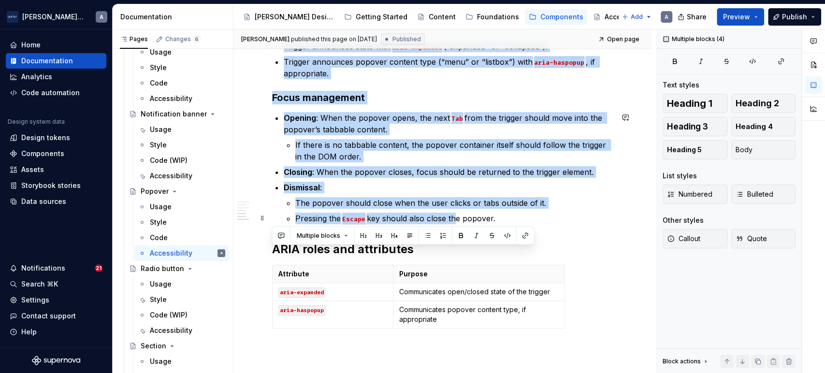
drag, startPoint x: 273, startPoint y: 115, endPoint x: 534, endPoint y: 214, distance: 279.1
click at [534, 214] on div "Accessibility status 🟡 Tested in isolation, not yet tested in context. Key cons…" at bounding box center [442, 34] width 341 height 642
copy div "Screen reader interactions Trigger announces state with aria-expanded (“expande…"
click at [175, 171] on div "Accessibility" at bounding box center [171, 176] width 43 height 10
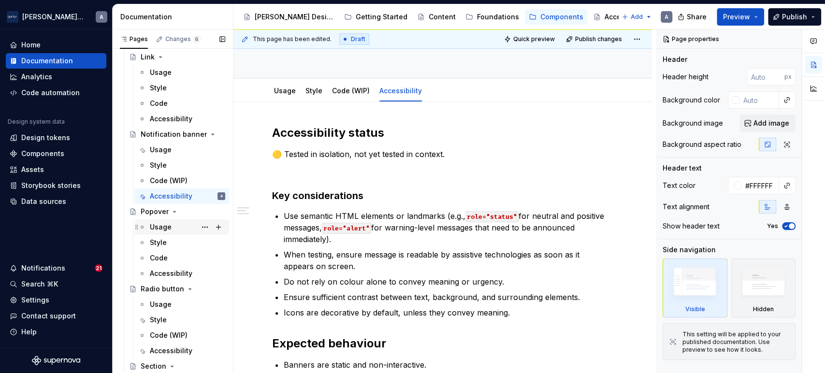
scroll to position [737, 0]
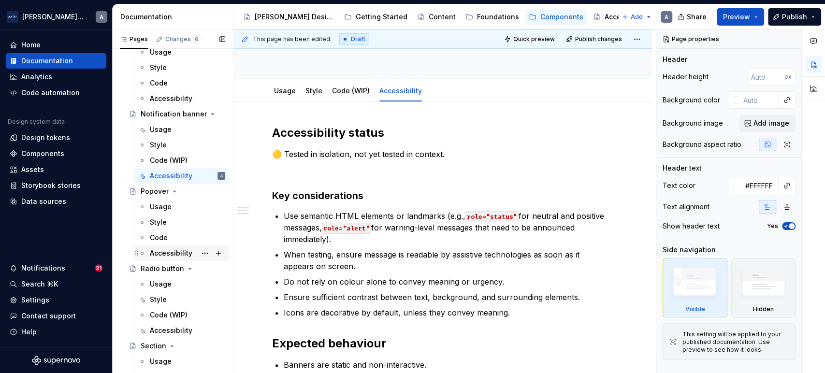
click at [173, 251] on div "Accessibility" at bounding box center [171, 253] width 43 height 10
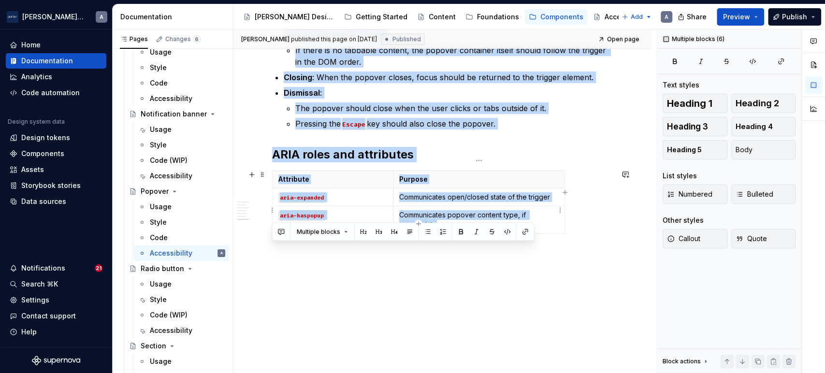
scroll to position [642, 0]
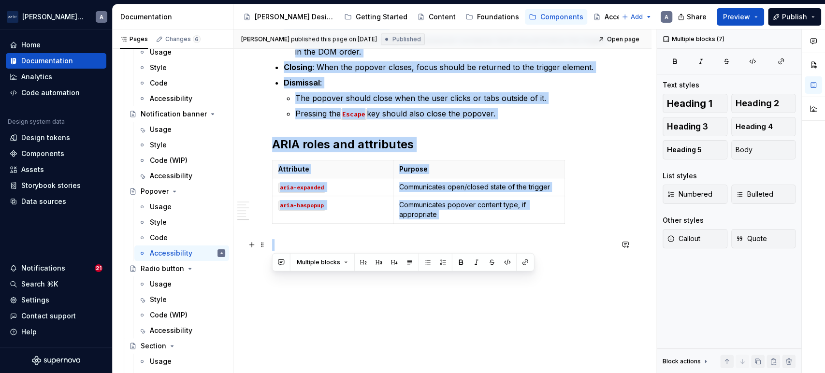
drag, startPoint x: 273, startPoint y: 110, endPoint x: 581, endPoint y: 244, distance: 335.6
click at [164, 171] on div "Accessibility" at bounding box center [171, 176] width 43 height 10
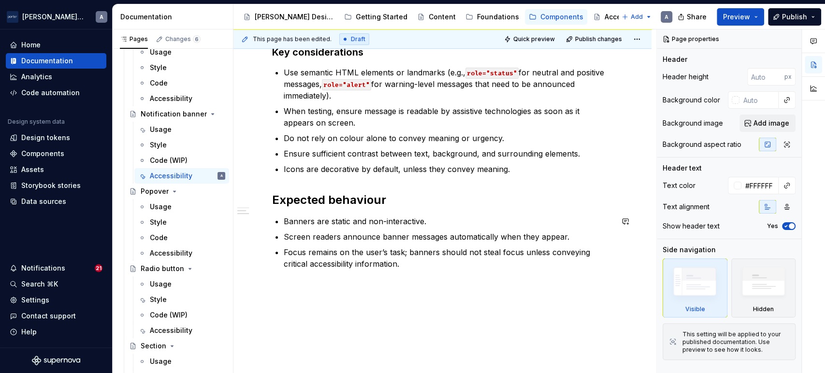
scroll to position [251, 0]
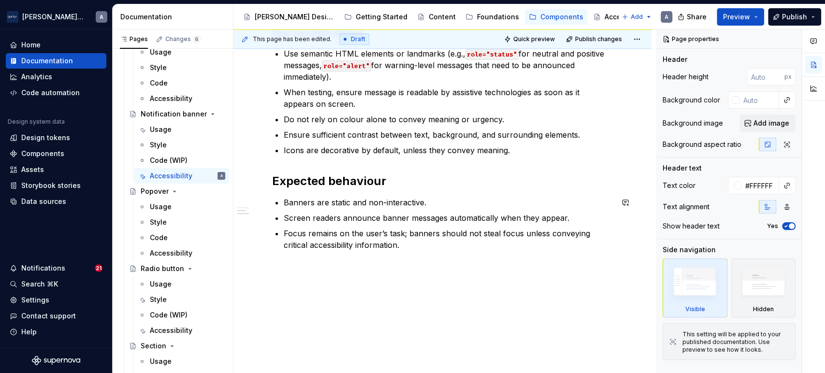
click at [407, 292] on div "Accessibility status 🟡 Tested in isolation, not yet tested in context. Key cons…" at bounding box center [442, 157] width 418 height 435
type textarea "*"
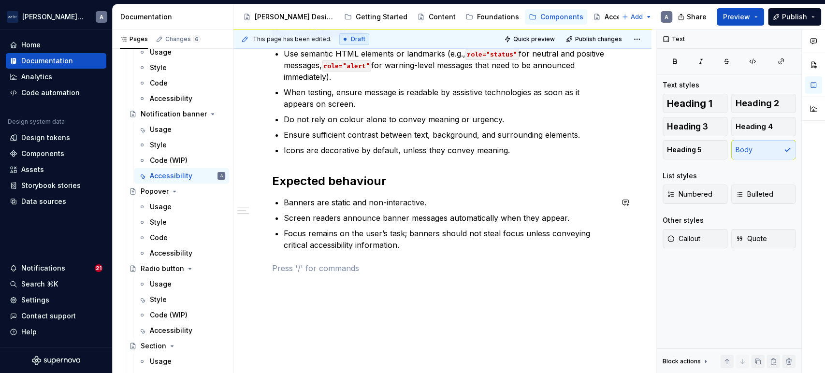
paste div
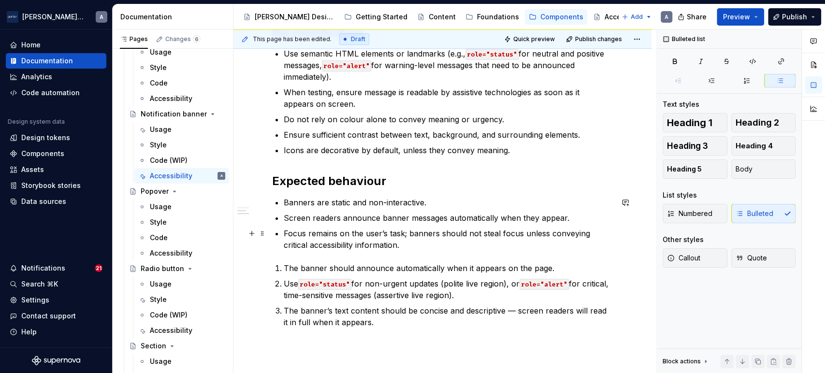
click at [431, 246] on p "Focus remains on the user’s task; banners should not steal focus unless conveyi…" at bounding box center [448, 239] width 329 height 23
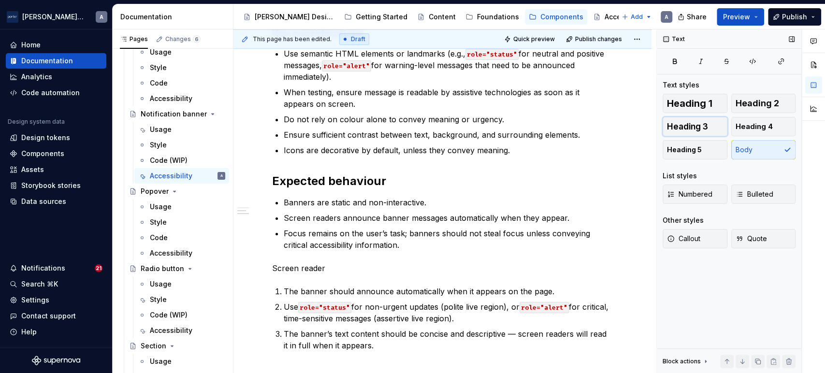
click at [700, 129] on span "Heading 3" at bounding box center [687, 127] width 41 height 10
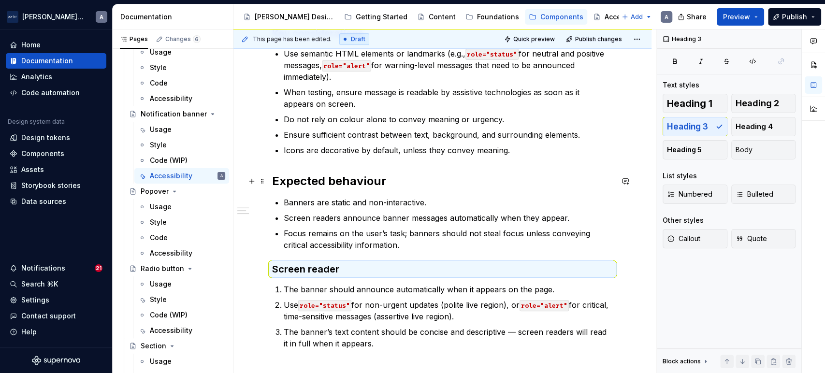
click at [359, 181] on h2 "Expected behaviour" at bounding box center [442, 180] width 341 height 15
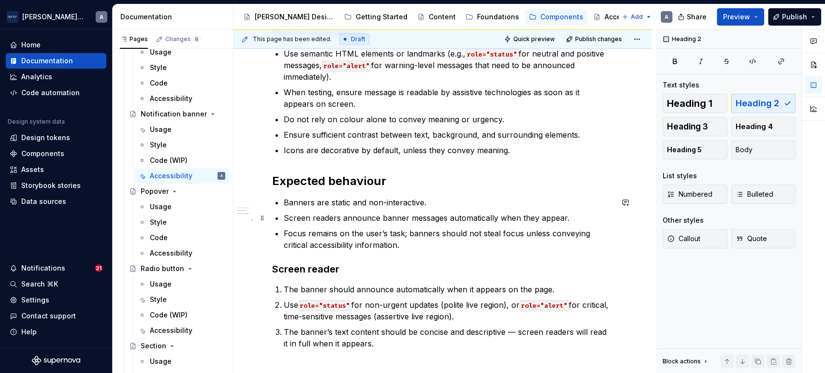
click at [363, 213] on p "Screen readers announce banner messages automatically when they appear." at bounding box center [448, 218] width 329 height 12
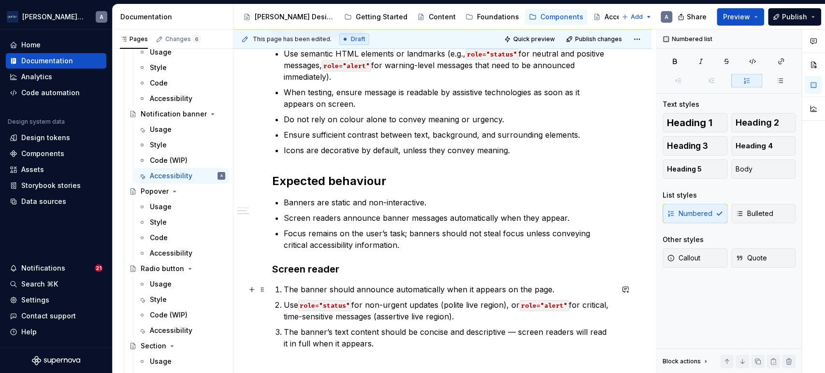
scroll to position [350, 0]
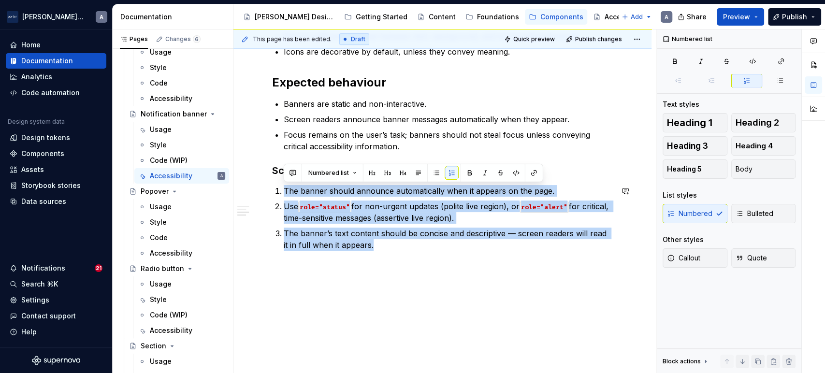
drag, startPoint x: 282, startPoint y: 290, endPoint x: 388, endPoint y: 355, distance: 124.5
click at [388, 355] on div "Accessibility status 🟡 Tested in isolation, not yet tested in context. Key cons…" at bounding box center [442, 107] width 418 height 533
click at [754, 211] on span "Bulleted" at bounding box center [754, 214] width 38 height 10
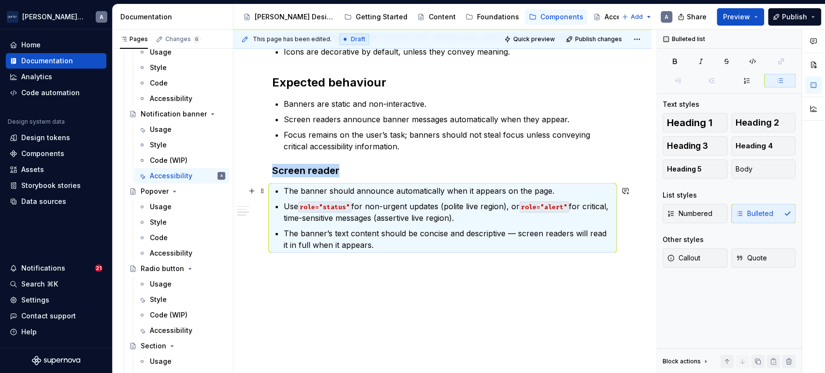
click at [428, 190] on p "The banner should announce automatically when it appears on the page." at bounding box center [448, 191] width 329 height 12
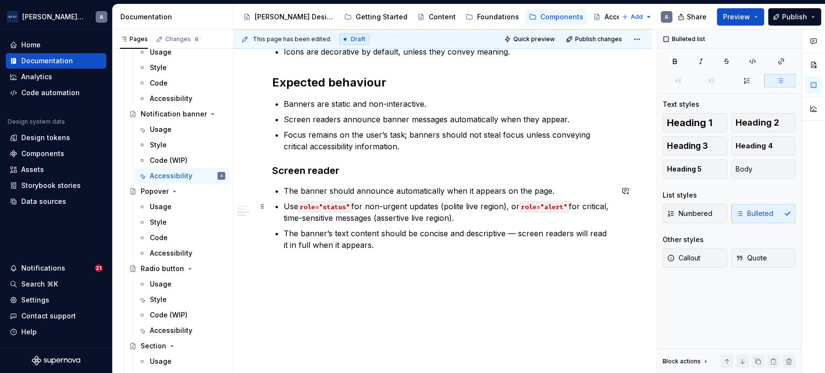
click at [521, 222] on p "Use role="status" for non-urgent updates (polite live region), or role="alert" …" at bounding box center [448, 212] width 329 height 23
click at [516, 229] on p "The banner’s text content should be concise and descriptive — screen readers wi…" at bounding box center [448, 239] width 329 height 23
click at [420, 242] on p "The banner’s text content should be concise and descriptive; screen readers wil…" at bounding box center [448, 239] width 329 height 23
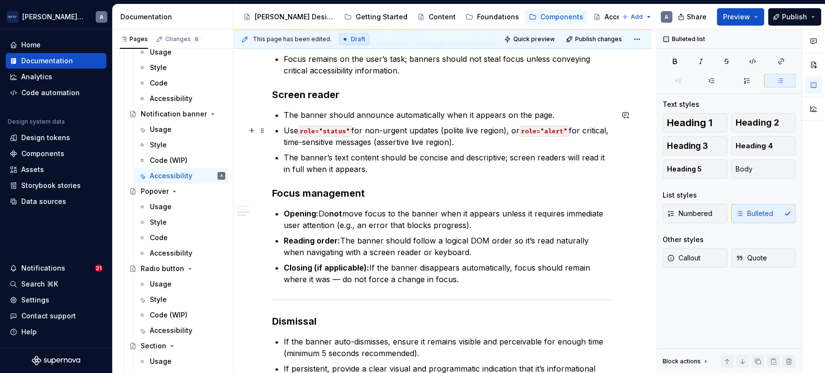
scroll to position [439, 0]
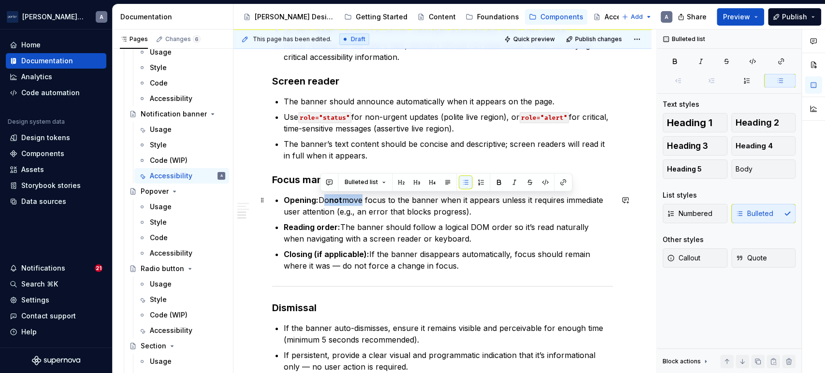
drag, startPoint x: 322, startPoint y: 201, endPoint x: 364, endPoint y: 201, distance: 42.0
click at [364, 201] on p "Opening: Do not move focus to the banner when it appears unless it requires imm…" at bounding box center [448, 205] width 329 height 23
click at [468, 230] on p "Reading order: The banner should follow a logical DOM order so it’s read natura…" at bounding box center [448, 232] width 329 height 23
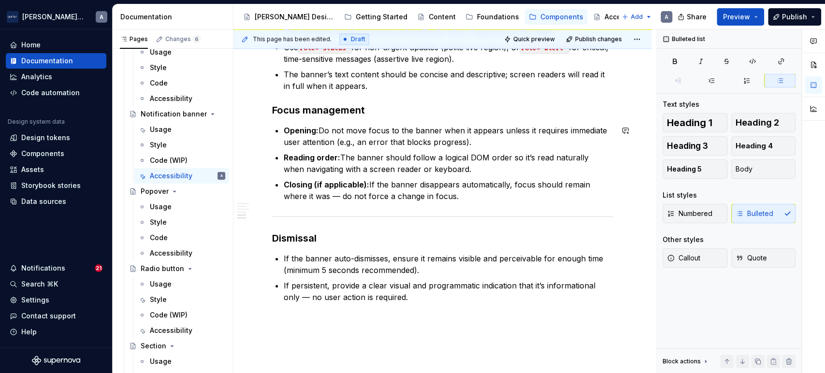
scroll to position [529, 0]
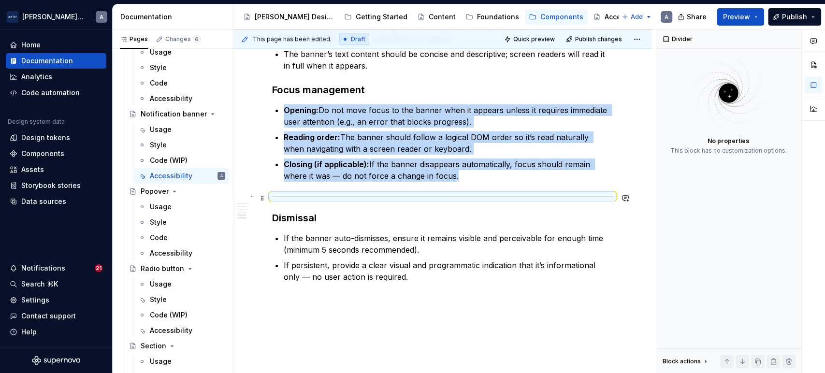
click at [518, 193] on div at bounding box center [442, 196] width 341 height 6
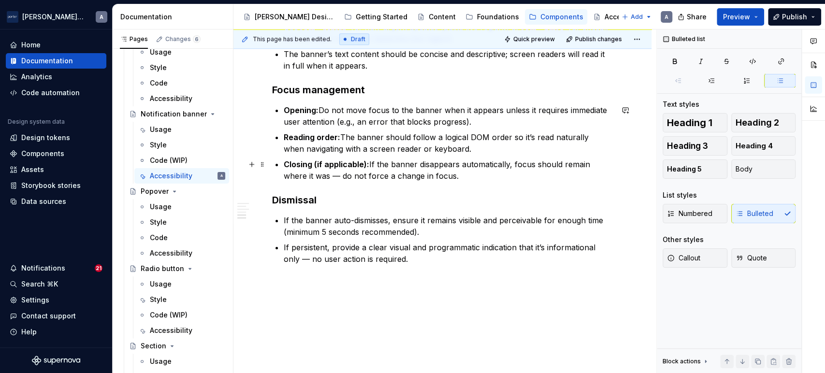
click at [342, 178] on p "Closing (if applicable): If the banner disappears automatically, focus should r…" at bounding box center [448, 169] width 329 height 23
click at [441, 233] on p "If the banner auto-dismisses, ensure it remains visible and perceivable for eno…" at bounding box center [448, 226] width 329 height 23
click at [412, 250] on p "If persistent, provide a clear visual and programmatic indication that it’s inf…" at bounding box center [448, 253] width 329 height 23
click at [423, 258] on p "If persistent, provide a clear visual and programmatic indication that it’s inf…" at bounding box center [448, 253] width 329 height 23
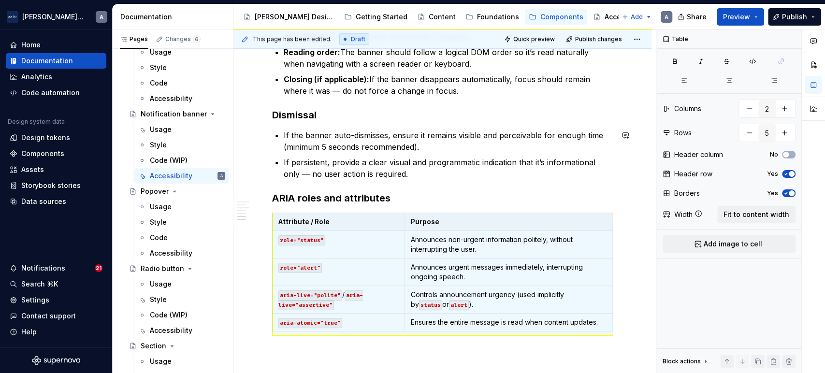
scroll to position [632, 0]
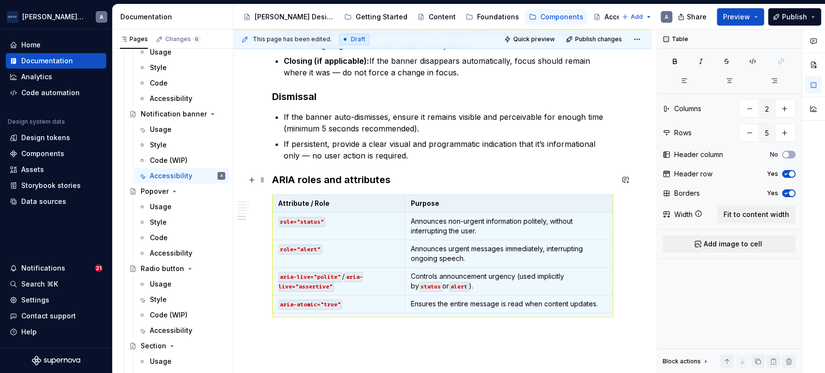
click at [425, 177] on h3 "ARIA roles and attributes" at bounding box center [442, 180] width 341 height 14
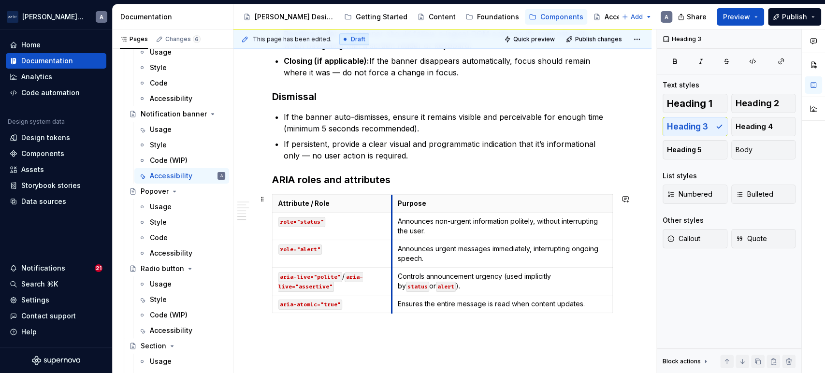
drag, startPoint x: 405, startPoint y: 201, endPoint x: 392, endPoint y: 201, distance: 12.6
click at [392, 201] on th "Purpose" at bounding box center [502, 204] width 221 height 18
click at [614, 200] on div "Accessibility status 🟡 Tested in isolation, not yet tested in context. Key cons…" at bounding box center [442, -1] width 418 height 882
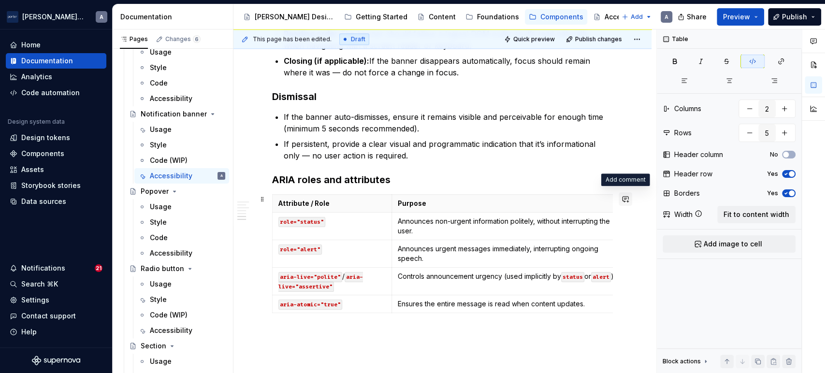
drag, startPoint x: 610, startPoint y: 201, endPoint x: 625, endPoint y: 201, distance: 15.0
click at [437, 155] on p "If persistent, provide a clear visual and programmatic indication that it’s inf…" at bounding box center [448, 149] width 329 height 23
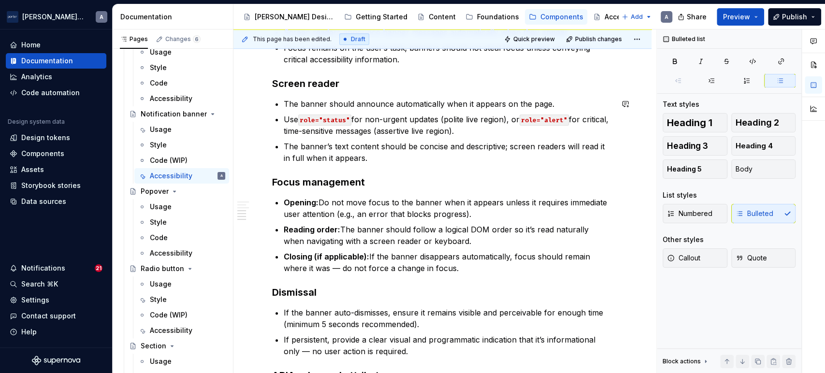
scroll to position [454, 0]
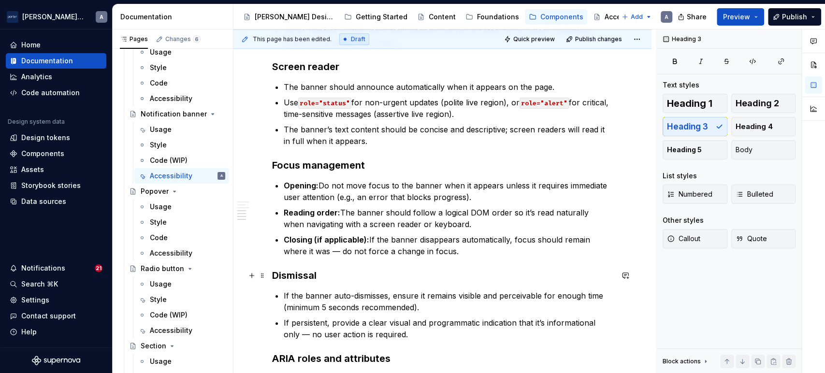
click at [309, 269] on h3 "Dismissal" at bounding box center [442, 276] width 341 height 14
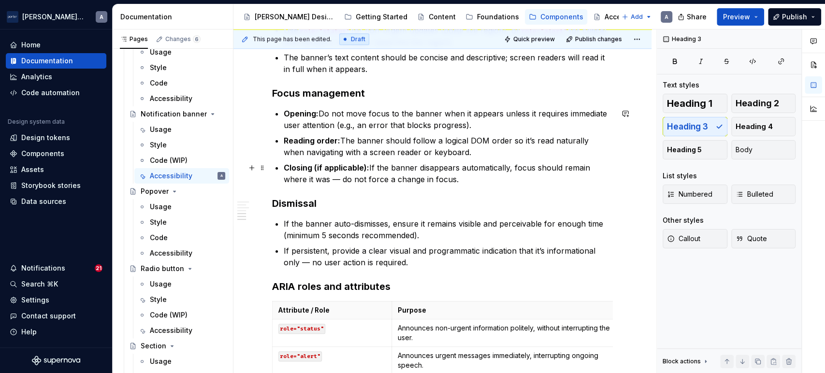
scroll to position [543, 0]
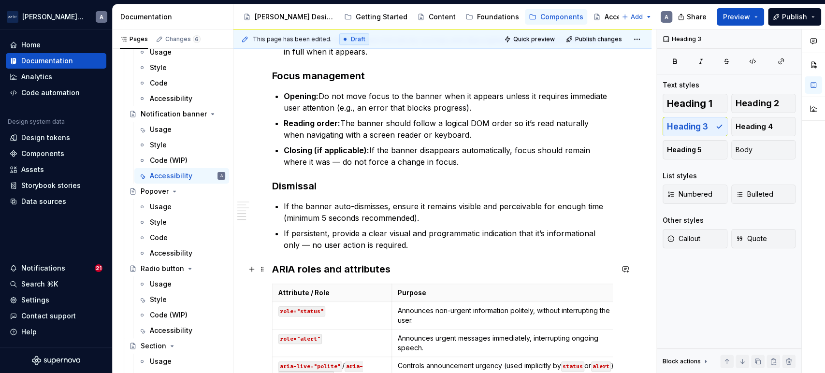
click at [349, 266] on h3 "ARIA roles and attributes" at bounding box center [442, 269] width 341 height 14
click at [769, 100] on span "Heading 2" at bounding box center [756, 104] width 43 height 10
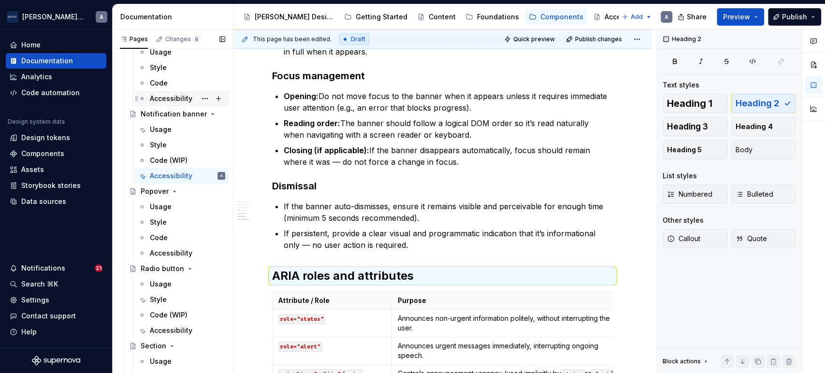
click at [160, 96] on div "Accessibility" at bounding box center [171, 99] width 43 height 10
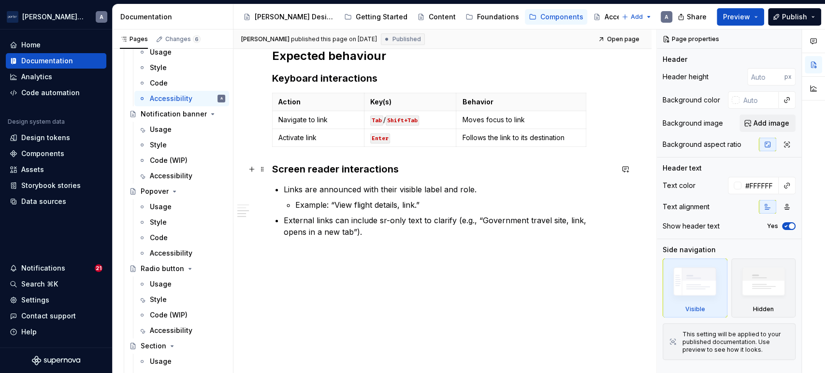
scroll to position [375, 0]
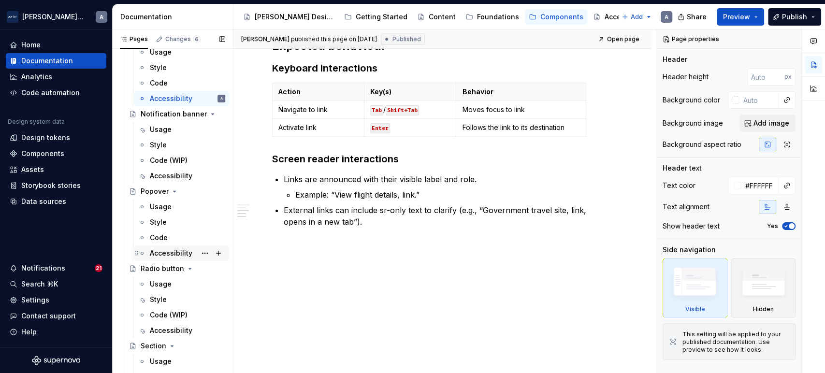
click at [150, 249] on div "Accessibility" at bounding box center [171, 253] width 43 height 10
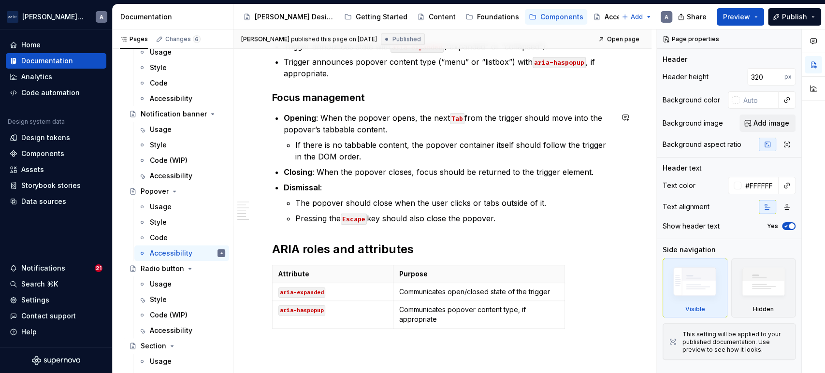
scroll to position [447, 0]
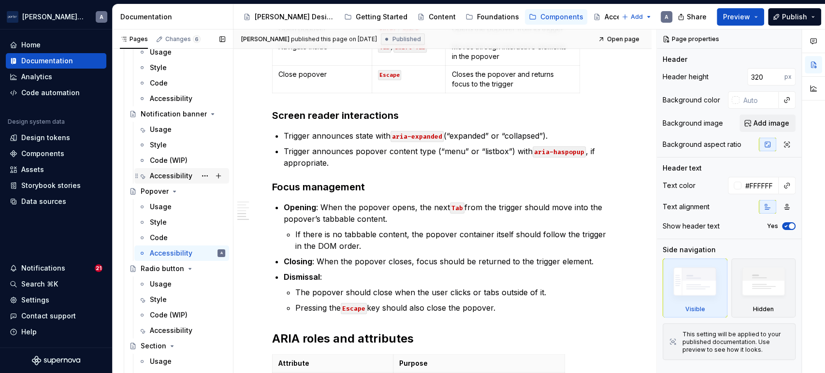
click at [166, 174] on div "Accessibility" at bounding box center [171, 176] width 43 height 10
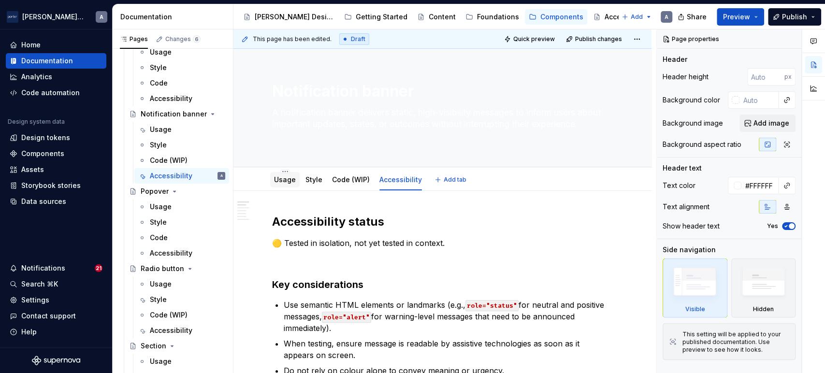
click at [284, 184] on div "Usage" at bounding box center [285, 180] width 22 height 10
click at [165, 127] on div "Usage" at bounding box center [161, 130] width 22 height 10
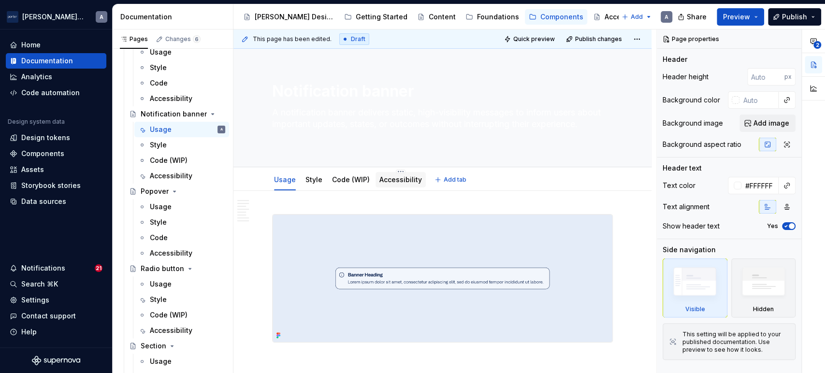
click at [387, 180] on link "Accessibility" at bounding box center [400, 179] width 43 height 8
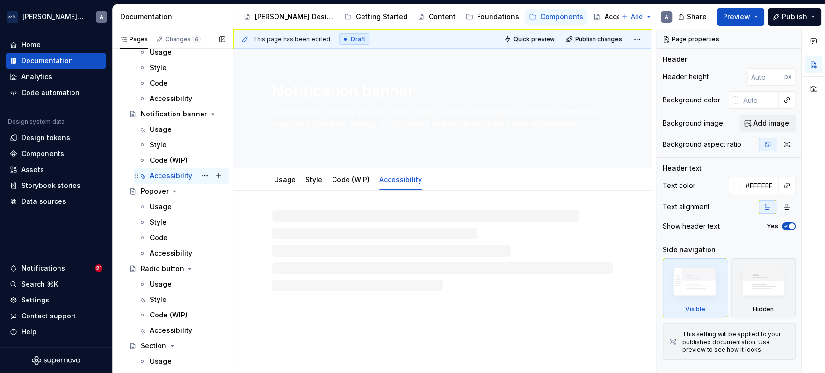
click at [147, 172] on div "Accessibility A" at bounding box center [181, 176] width 87 height 14
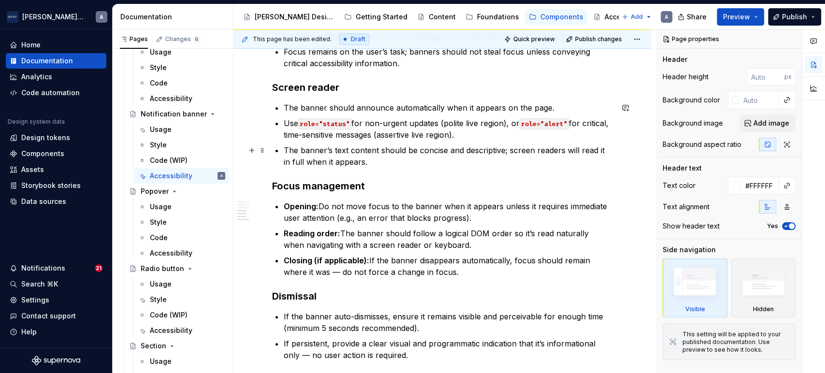
scroll to position [447, 0]
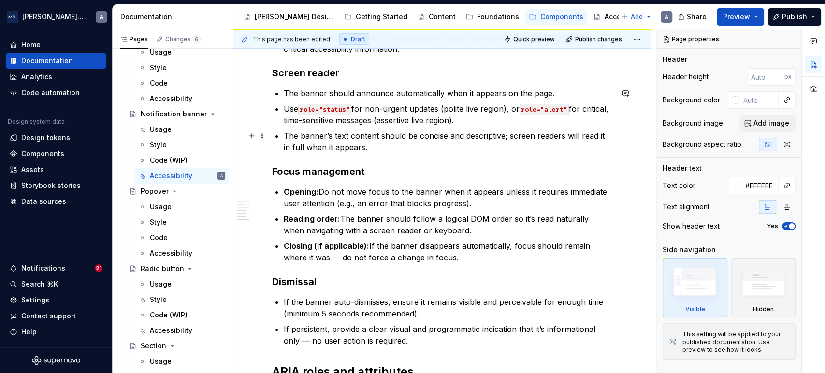
type textarea "*"
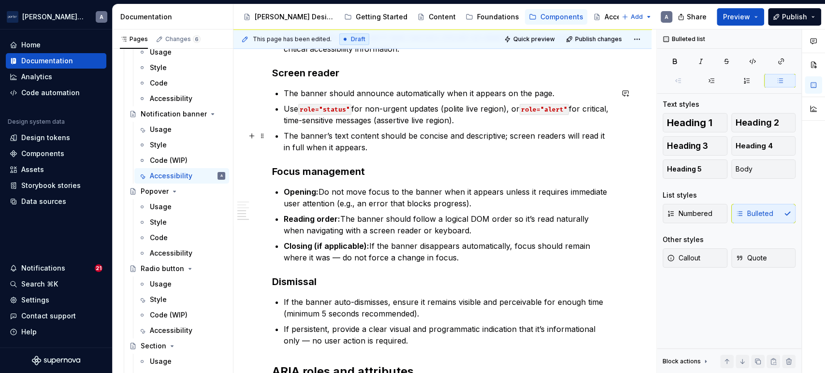
click at [392, 140] on p "The banner’s text content should be concise and descriptive; screen readers wil…" at bounding box center [448, 141] width 329 height 23
click at [400, 144] on p "The banner’s text content should be concise and descriptive; screen readers wil…" at bounding box center [448, 141] width 329 height 23
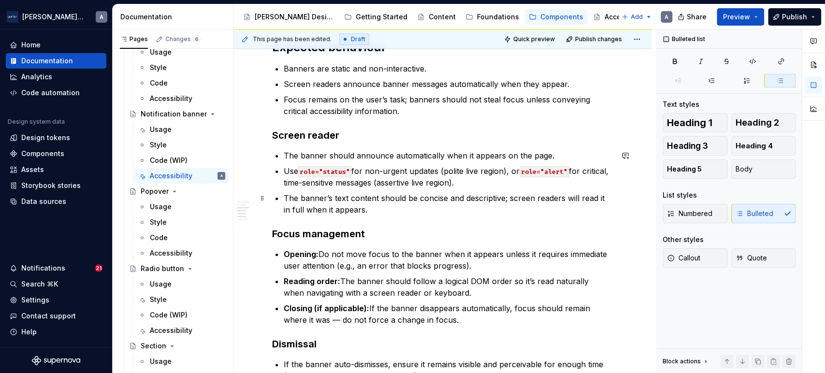
scroll to position [358, 0]
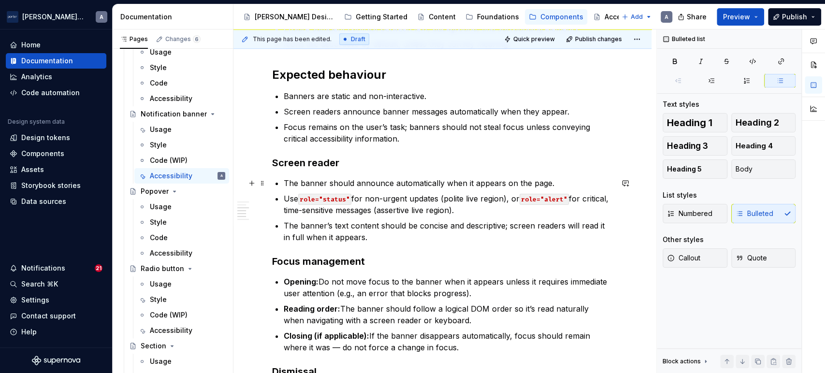
click at [443, 186] on p "The banner should announce automatically when it appears on the page." at bounding box center [448, 183] width 329 height 12
click at [408, 241] on p "The banner’s text content should be concise and descriptive; screen readers wil…" at bounding box center [448, 231] width 329 height 23
click at [514, 215] on p "Use role="status" for non-urgent updates (polite live region), or role="alert" …" at bounding box center [448, 204] width 329 height 23
click at [414, 238] on p "The banner’s text content should be concise and descriptive; screen readers wil…" at bounding box center [448, 231] width 329 height 23
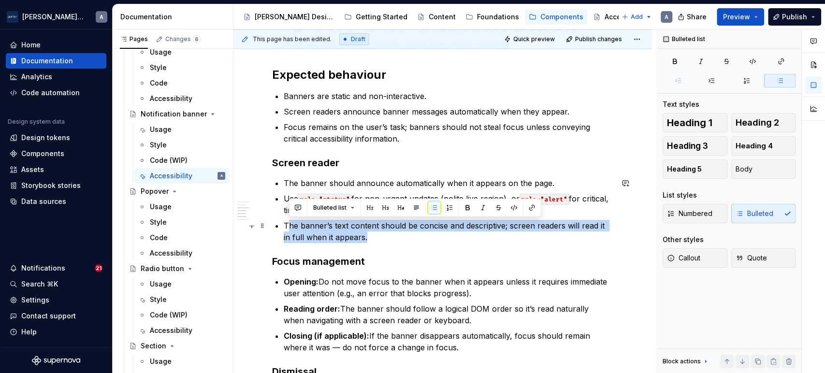
drag, startPoint x: 377, startPoint y: 242, endPoint x: 287, endPoint y: 228, distance: 90.5
click at [287, 228] on p "The banner’s text content should be concise and descriptive; screen readers wil…" at bounding box center [448, 231] width 329 height 23
click at [437, 233] on p "The banner’s text content should be concise and descriptive; screen readers wil…" at bounding box center [448, 231] width 329 height 23
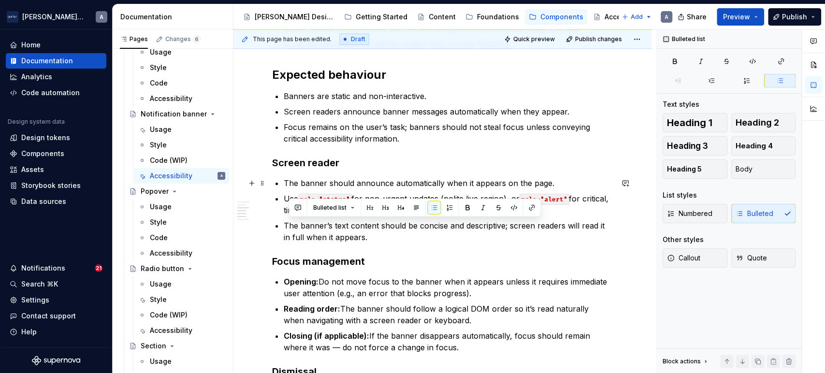
click at [571, 177] on p "The banner should announce automatically when it appears on the page." at bounding box center [448, 183] width 329 height 12
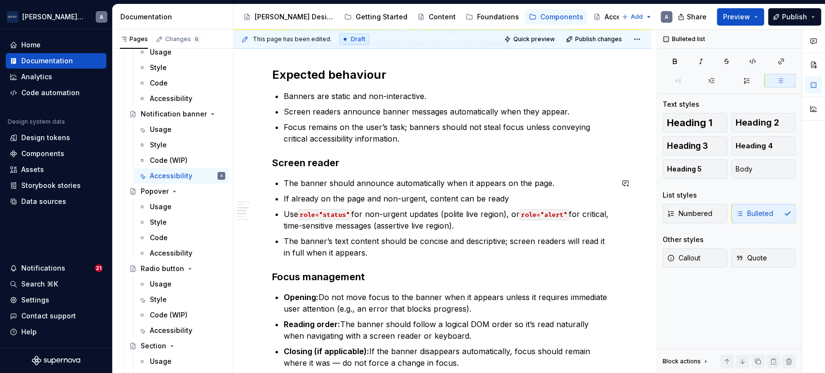
type textarea "*"
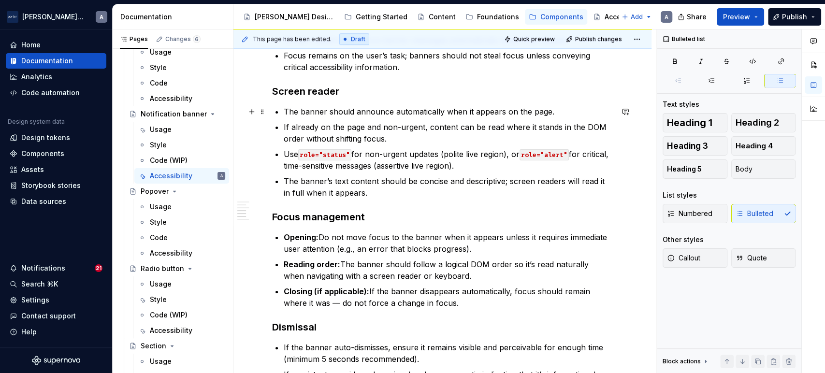
scroll to position [447, 0]
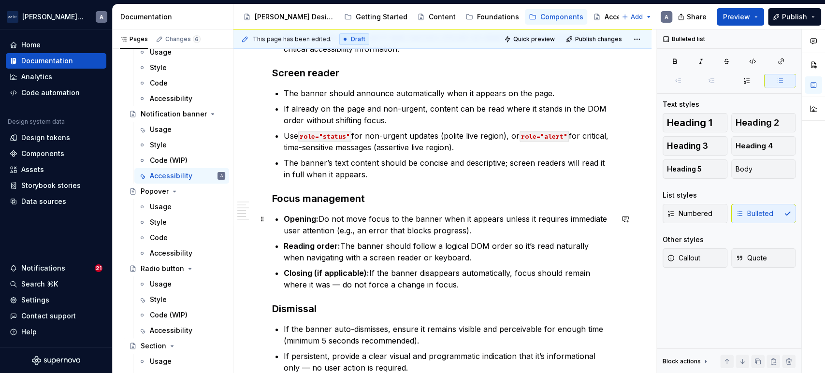
click at [511, 227] on p "Opening: Do not move focus to the banner when it appears unless it requires imm…" at bounding box center [448, 224] width 329 height 23
click at [487, 229] on p "Opening: Do not move focus to the banner when it appears unless it requires imm…" at bounding box center [448, 224] width 329 height 23
click at [452, 254] on p "Reading order: The banner should follow a logical DOM order so it’s read natura…" at bounding box center [448, 251] width 329 height 23
click at [488, 263] on ul "Opening: Do not move focus to the banner when it appears unless it requires imm…" at bounding box center [448, 251] width 329 height 77
click at [490, 281] on p "Closing (if applicable): If the banner disappears automatically, focus should r…" at bounding box center [448, 278] width 329 height 23
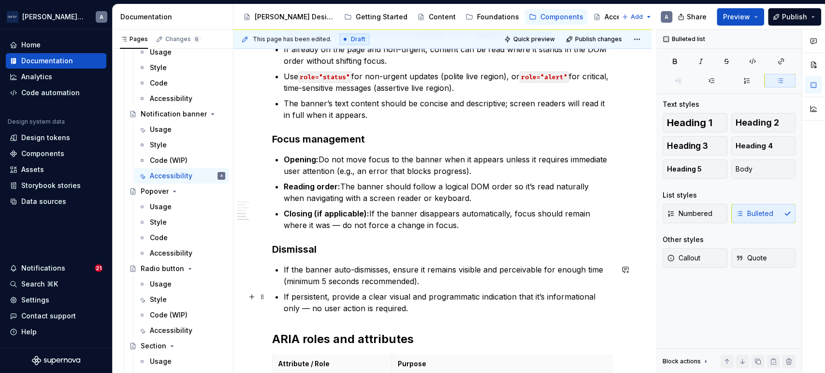
scroll to position [537, 0]
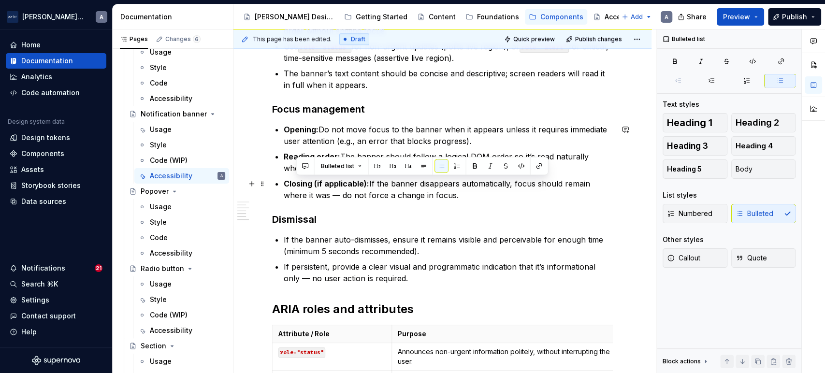
drag, startPoint x: 472, startPoint y: 196, endPoint x: 296, endPoint y: 181, distance: 177.0
click at [296, 181] on p "Closing (if applicable): If the banner disappears automatically, focus should r…" at bounding box center [448, 189] width 329 height 23
click at [395, 195] on p "Closing (if applicable): If the banner disappears automatically, focus should r…" at bounding box center [448, 189] width 329 height 23
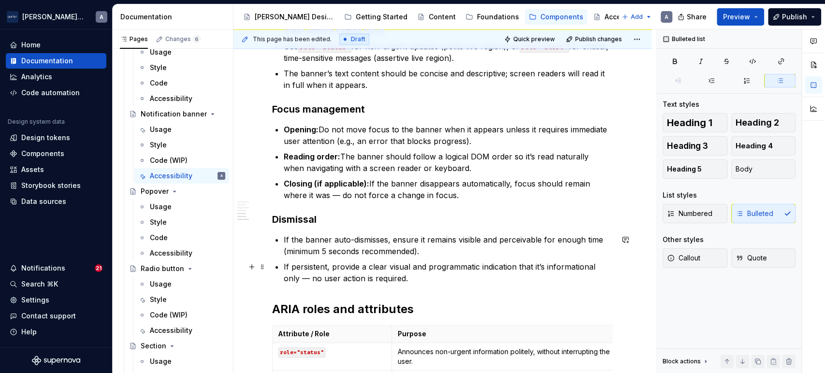
click at [459, 274] on p "If persistent, provide a clear visual and programmatic indication that it’s inf…" at bounding box center [448, 272] width 329 height 23
click at [434, 251] on p "If the banner auto-dismisses, ensure it remains visible and perceivable for eno…" at bounding box center [448, 245] width 329 height 23
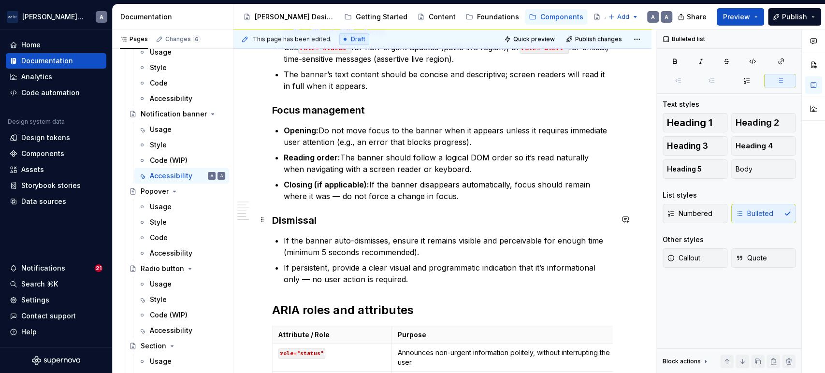
scroll to position [626, 0]
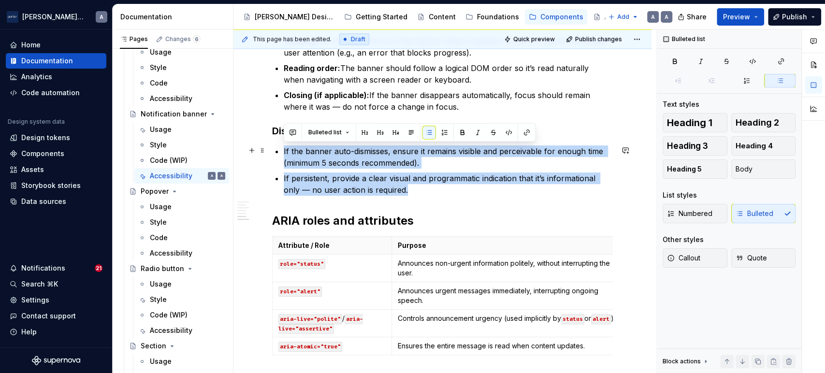
drag, startPoint x: 440, startPoint y: 193, endPoint x: 283, endPoint y: 153, distance: 162.1
click at [284, 153] on ul "If the banner auto-dismisses, ensure it remains visible and perceivable for eno…" at bounding box center [448, 170] width 329 height 50
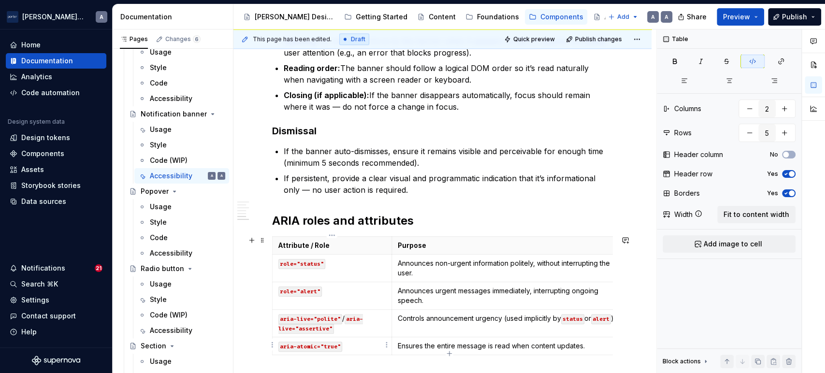
click at [358, 344] on p "aria-atomic="true"" at bounding box center [331, 346] width 107 height 10
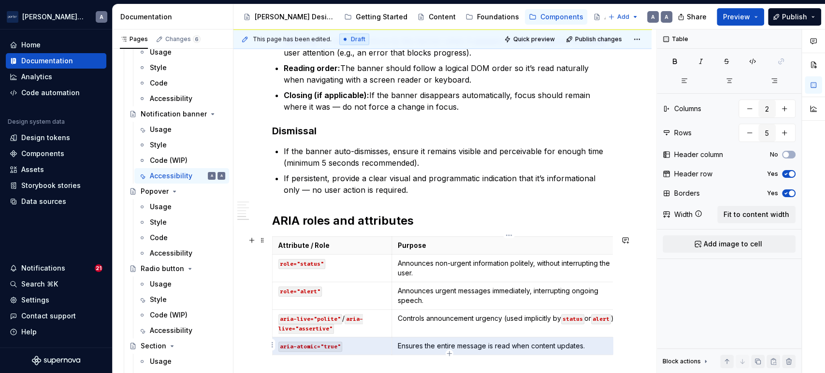
drag, startPoint x: 358, startPoint y: 345, endPoint x: 405, endPoint y: 346, distance: 47.8
click at [405, 346] on tr "aria-atomic="true" Ensures the entire message is read when content updates." at bounding box center [449, 346] width 354 height 18
click at [383, 342] on body "[PERSON_NAME] Airlines A Home Documentation Analytics Code automation Design sy…" at bounding box center [412, 186] width 825 height 373
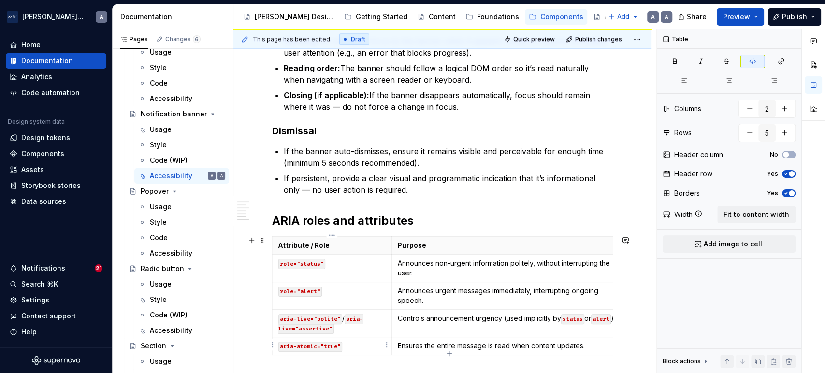
click at [274, 346] on html "[PERSON_NAME] Airlines A Home Documentation Analytics Code automation Design sy…" at bounding box center [412, 186] width 825 height 373
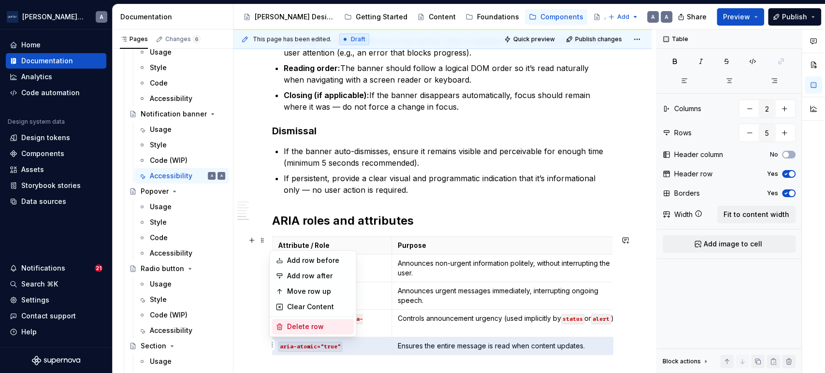
click at [305, 326] on div "Delete row" at bounding box center [318, 327] width 63 height 10
type input "4"
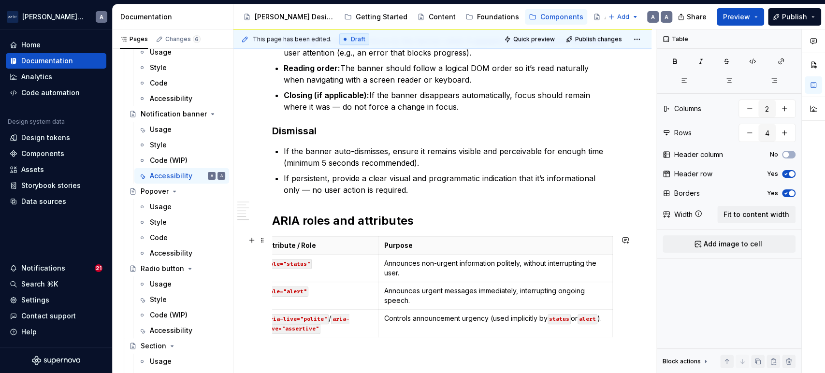
scroll to position [0, 0]
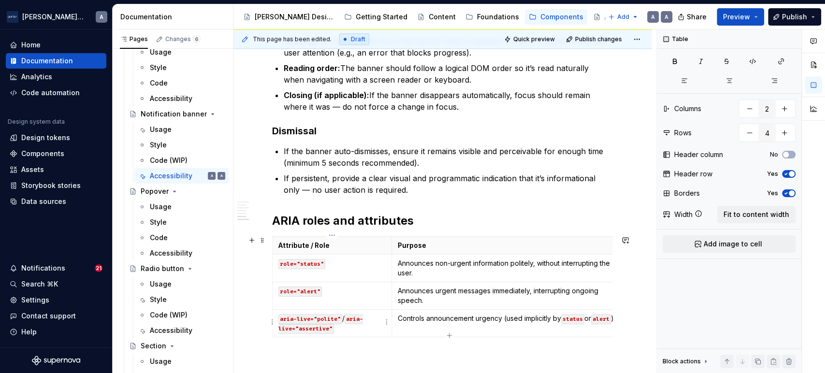
click at [374, 321] on p "aria-live="polite" / aria-live="assertive"" at bounding box center [331, 323] width 107 height 19
click at [491, 323] on p "Controls announcement urgency (used implicitly by status or alert )." at bounding box center [509, 319] width 222 height 10
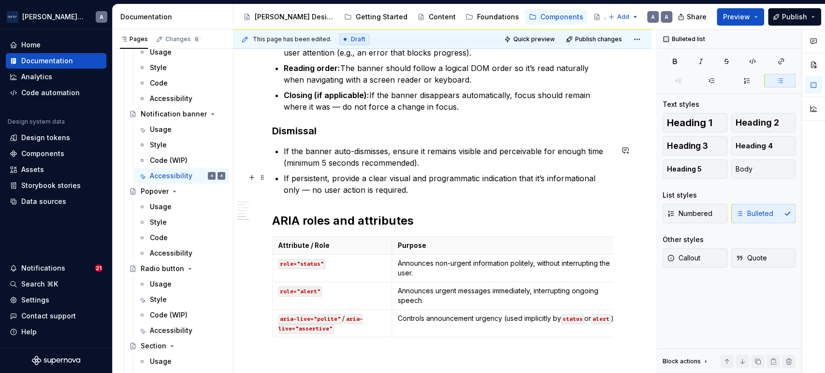
click at [450, 174] on p "If persistent, provide a clear visual and programmatic indication that it’s inf…" at bounding box center [448, 183] width 329 height 23
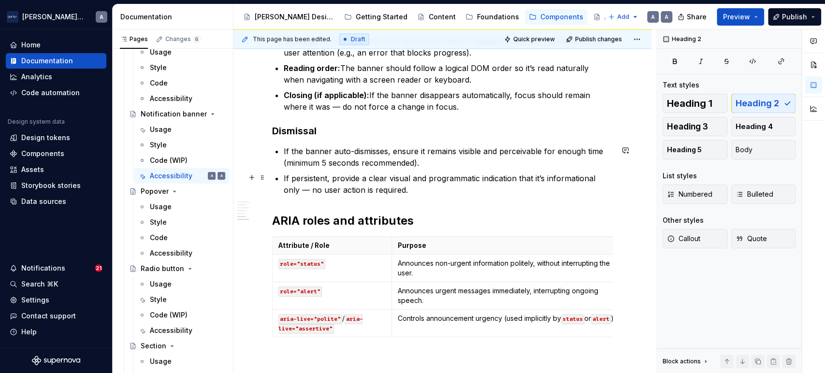
click at [448, 180] on p "If persistent, provide a clear visual and programmatic indication that it’s inf…" at bounding box center [448, 183] width 329 height 23
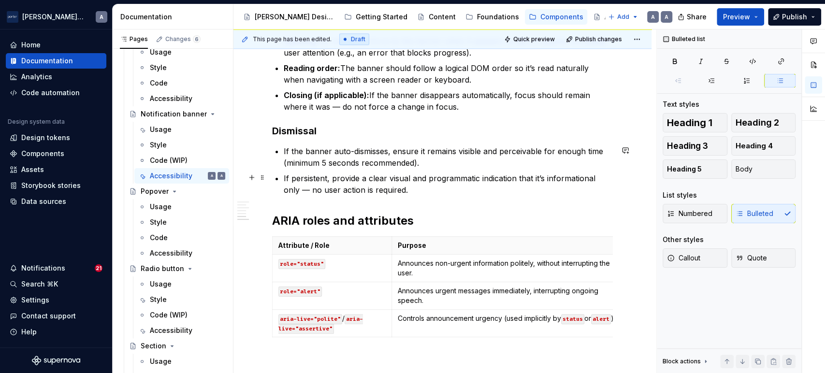
click at [443, 187] on p "If persistent, provide a clear visual and programmatic indication that it’s inf…" at bounding box center [448, 183] width 329 height 23
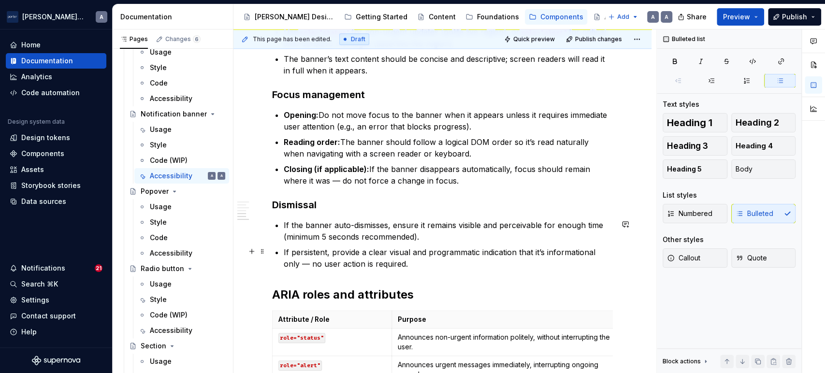
scroll to position [537, 0]
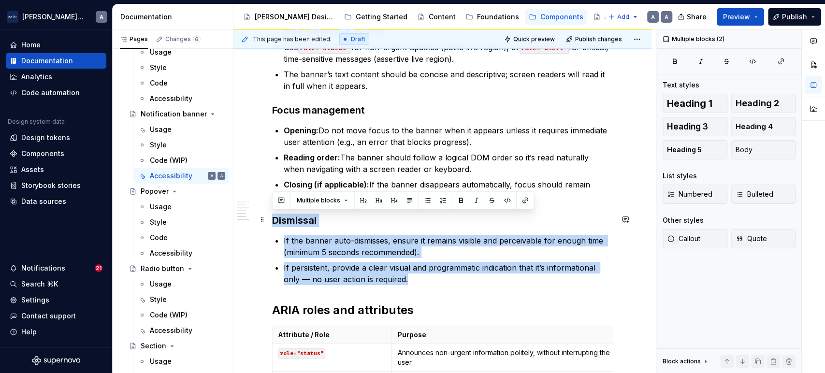
drag, startPoint x: 425, startPoint y: 282, endPoint x: 267, endPoint y: 225, distance: 168.3
click at [267, 225] on div "Accessibility status 🟡 Tested in isolation, not yet tested in context. Key cons…" at bounding box center [442, 104] width 418 height 900
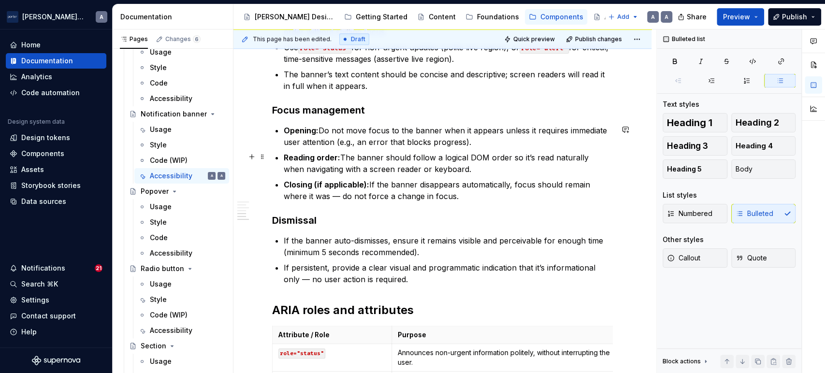
click at [540, 170] on p "Reading order: The banner should follow a logical DOM order so it’s read natura…" at bounding box center [448, 163] width 329 height 23
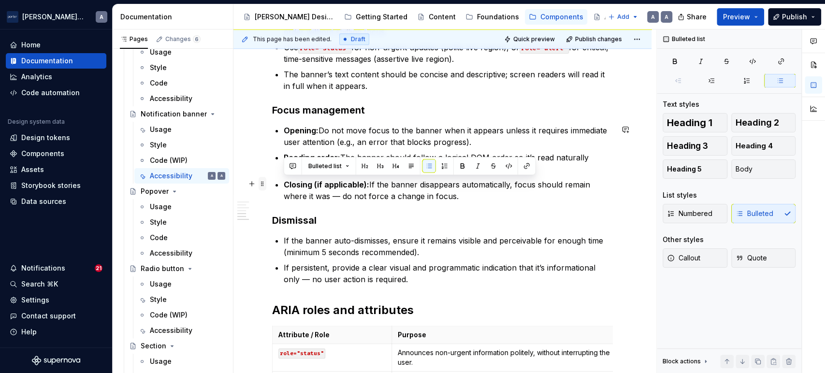
drag, startPoint x: 485, startPoint y: 196, endPoint x: 263, endPoint y: 186, distance: 221.5
click at [272, 186] on div "Accessibility status 🟡 Tested in isolation, not yet tested in context. Key cons…" at bounding box center [442, 59] width 341 height 765
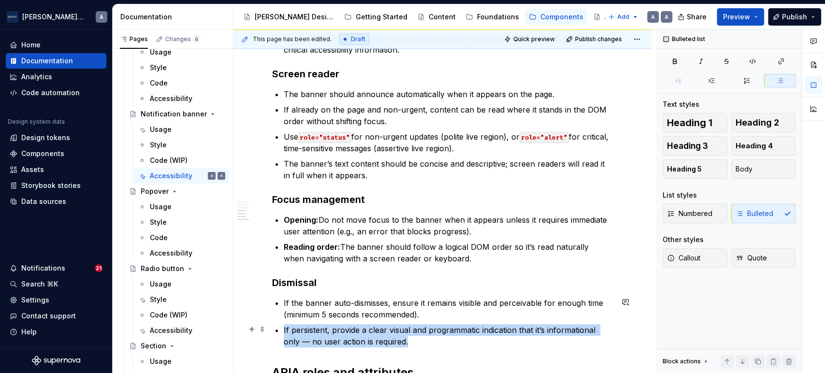
scroll to position [452, 0]
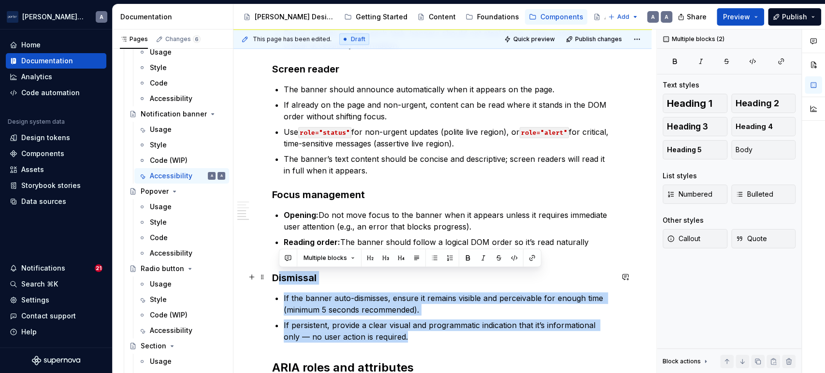
drag, startPoint x: 448, startPoint y: 342, endPoint x: 278, endPoint y: 281, distance: 181.1
click at [278, 281] on div "Accessibility status 🟡 Tested in isolation, not yet tested in context. Key cons…" at bounding box center [442, 125] width 341 height 726
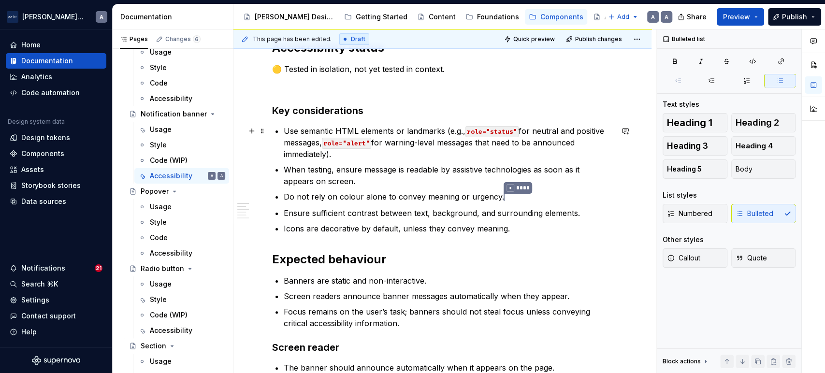
scroll to position [94, 0]
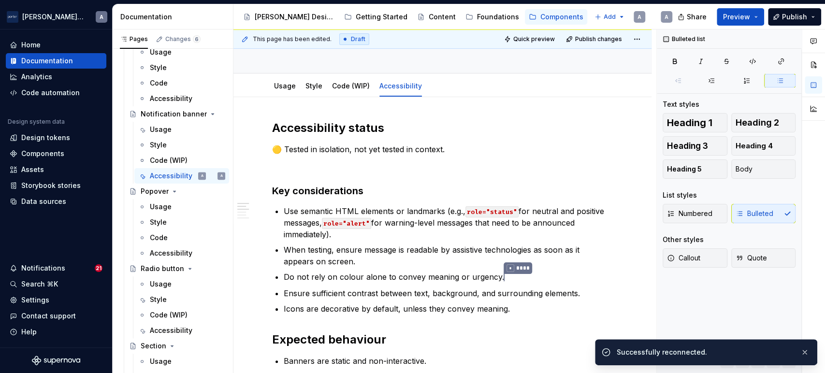
type textarea "*"
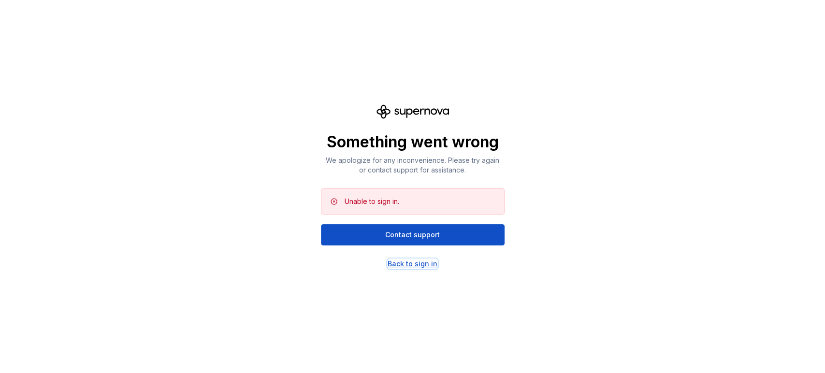
click at [398, 264] on div "Back to sign in" at bounding box center [412, 264] width 50 height 10
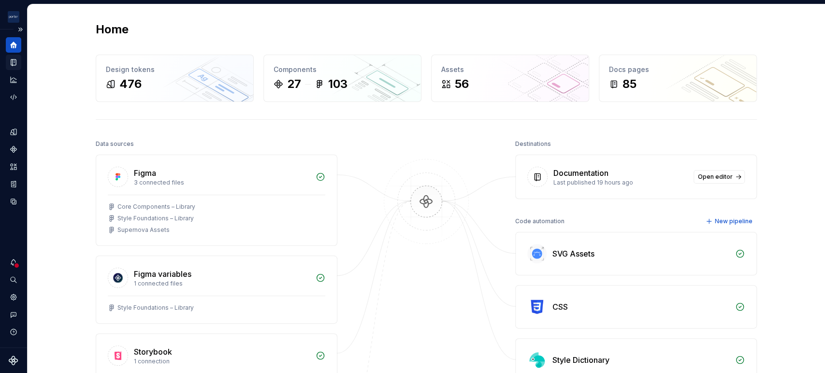
click at [18, 62] on div "Documentation" at bounding box center [13, 62] width 15 height 15
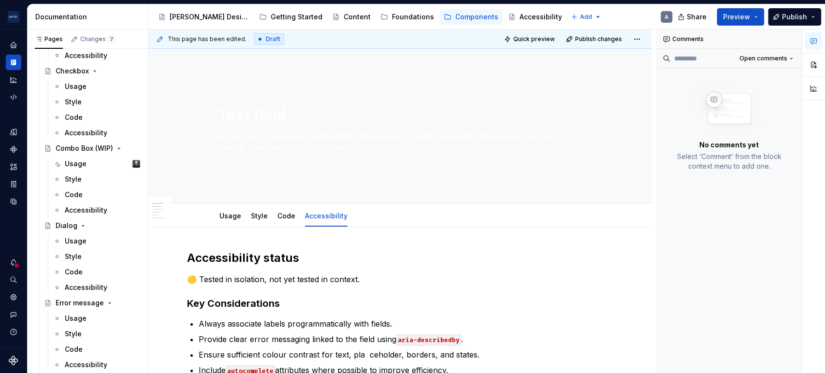
scroll to position [239, 0]
type textarea "*"
